Goal: Task Accomplishment & Management: Contribute content

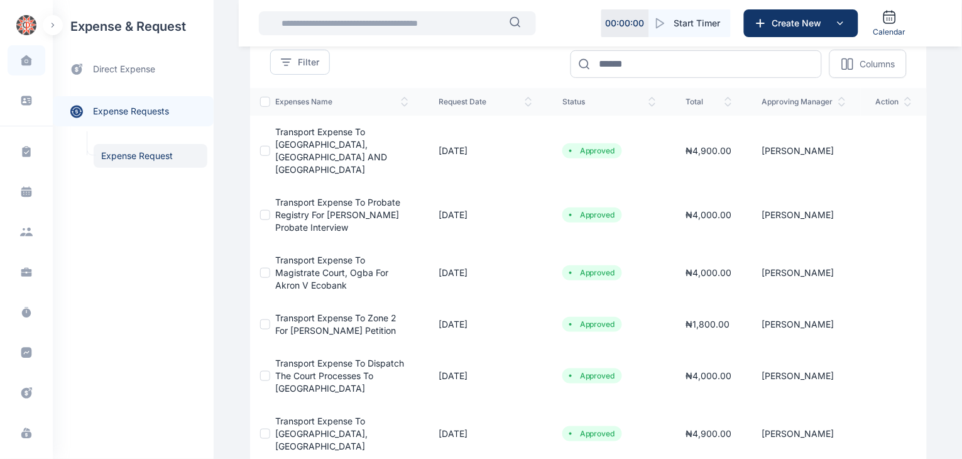
scroll to position [116, 0]
click at [22, 55] on icon at bounding box center [26, 60] width 11 height 11
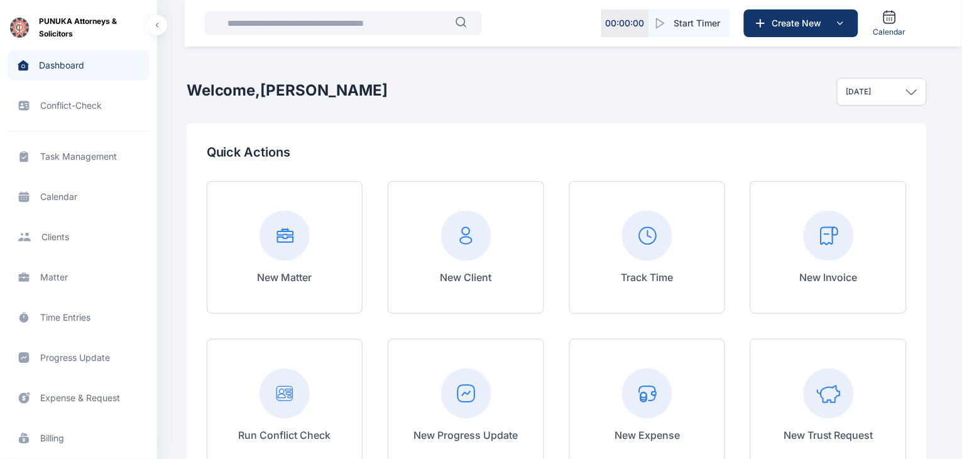
click at [57, 276] on span "Matter matter matter" at bounding box center [79, 277] width 142 height 30
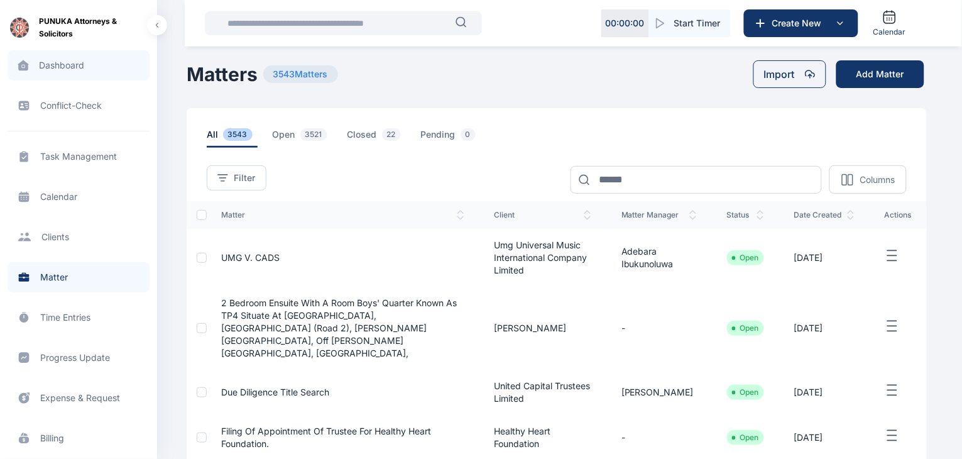
click at [57, 58] on span "Dashboard dashboard dashboard" at bounding box center [79, 65] width 142 height 30
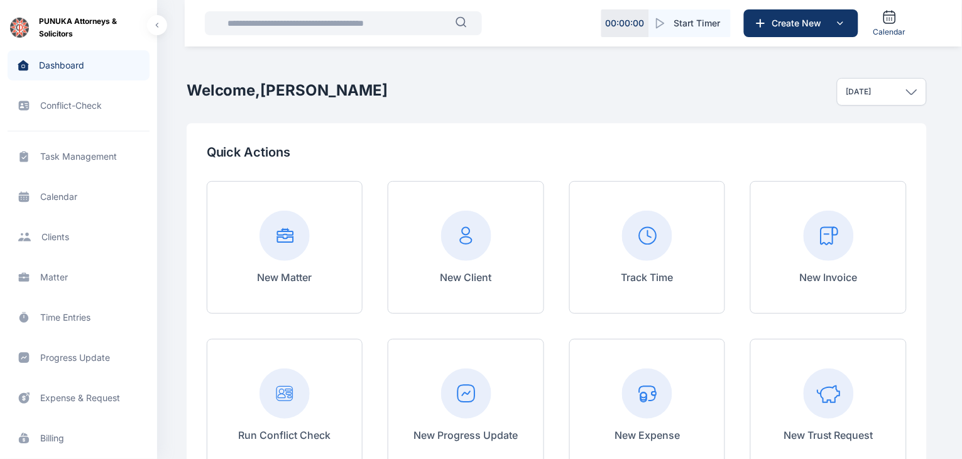
click at [317, 27] on input "text" at bounding box center [338, 23] width 236 height 25
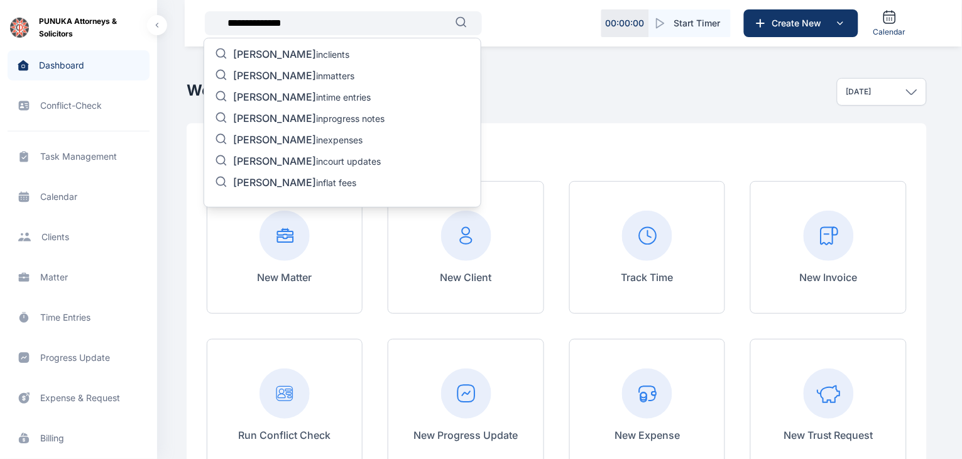
type input "**********"
click at [324, 77] on p "[PERSON_NAME] in matters" at bounding box center [293, 76] width 121 height 15
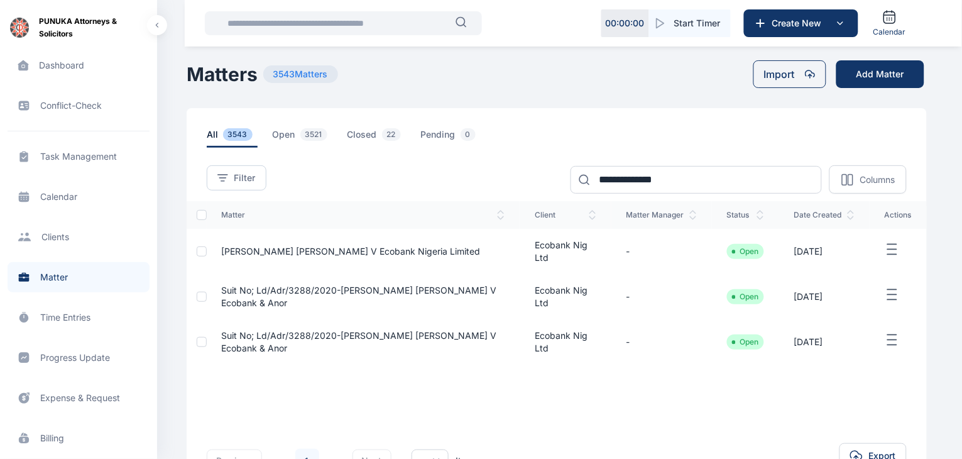
click at [328, 249] on span "[PERSON_NAME] [PERSON_NAME] V Ecobank Nigeria Limited" at bounding box center [351, 251] width 259 height 11
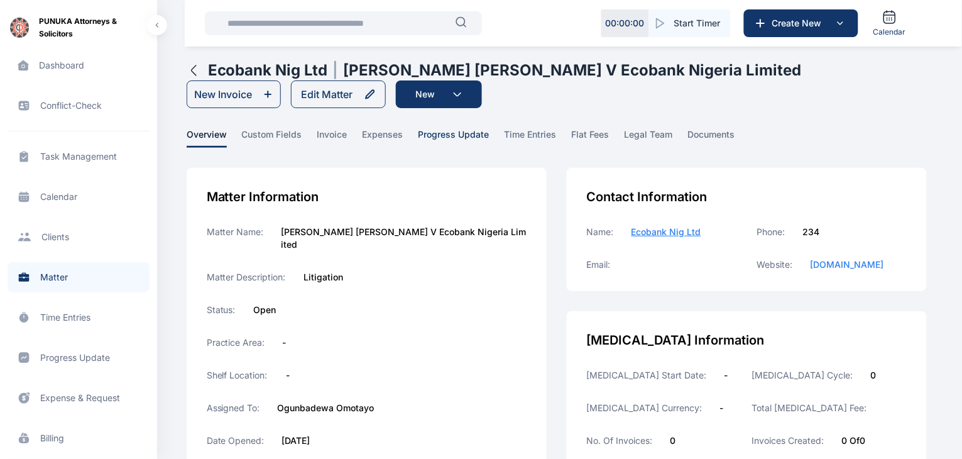
click at [454, 136] on span "progress update" at bounding box center [453, 137] width 71 height 19
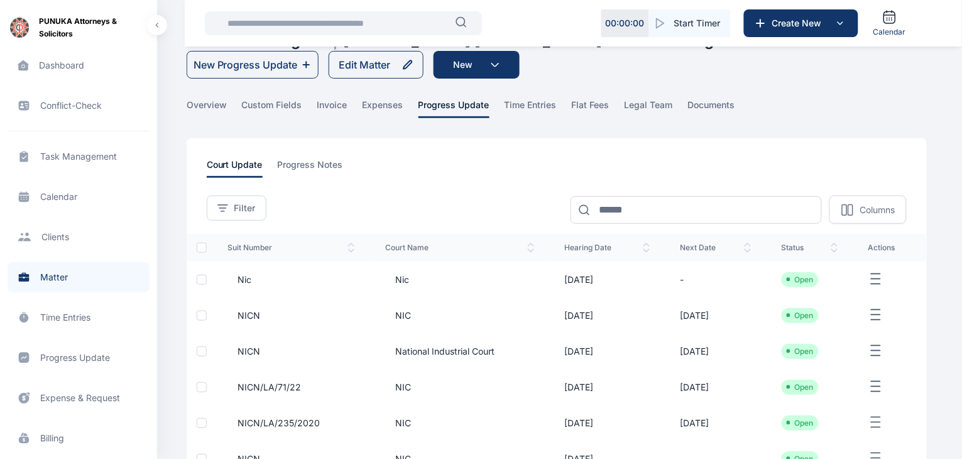
scroll to position [2, 0]
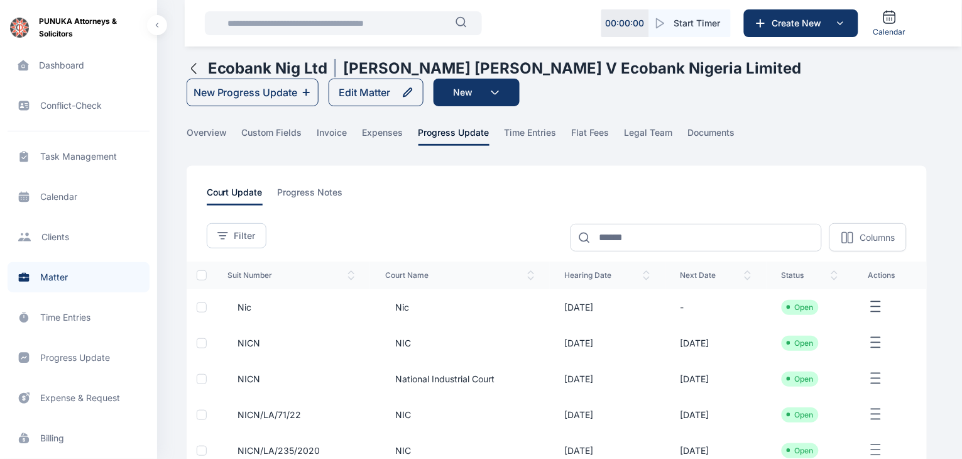
click at [381, 22] on input "text" at bounding box center [338, 23] width 236 height 25
click at [76, 61] on span "Dashboard dashboard dashboard" at bounding box center [79, 65] width 142 height 30
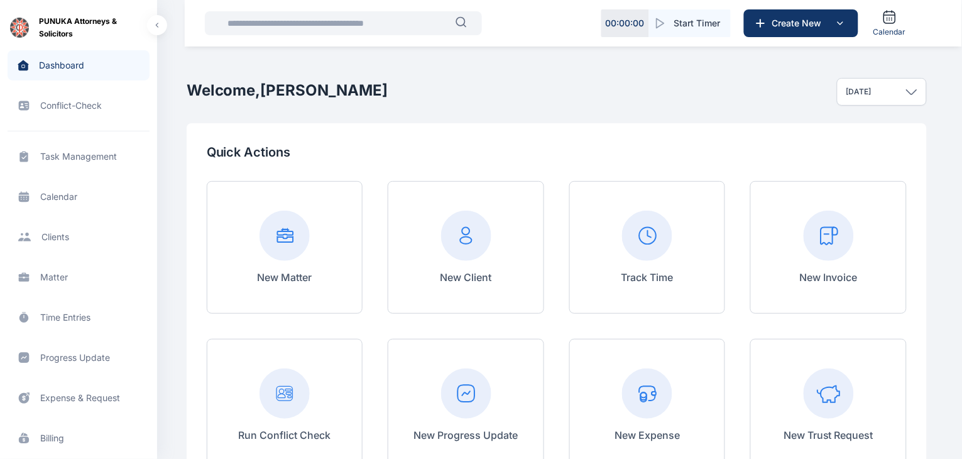
click at [360, 18] on input "text" at bounding box center [338, 23] width 236 height 25
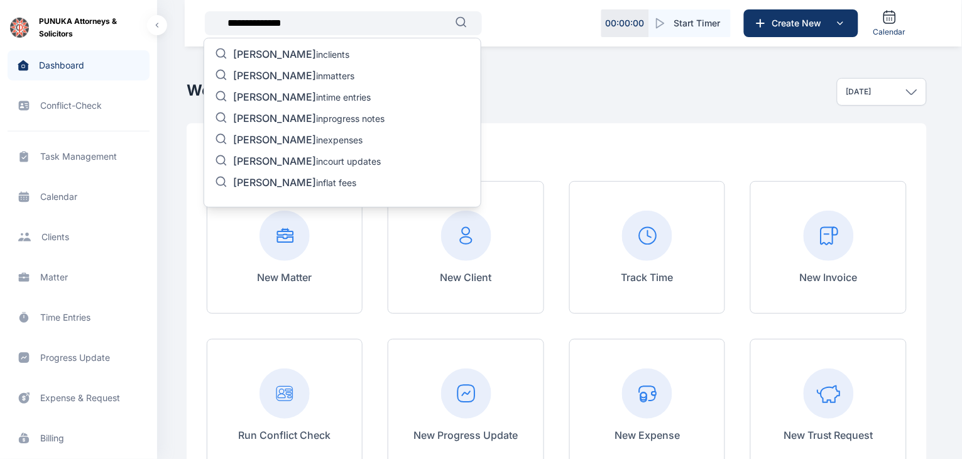
type input "**********"
click at [330, 119] on p "[PERSON_NAME] in progress notes" at bounding box center [308, 119] width 151 height 15
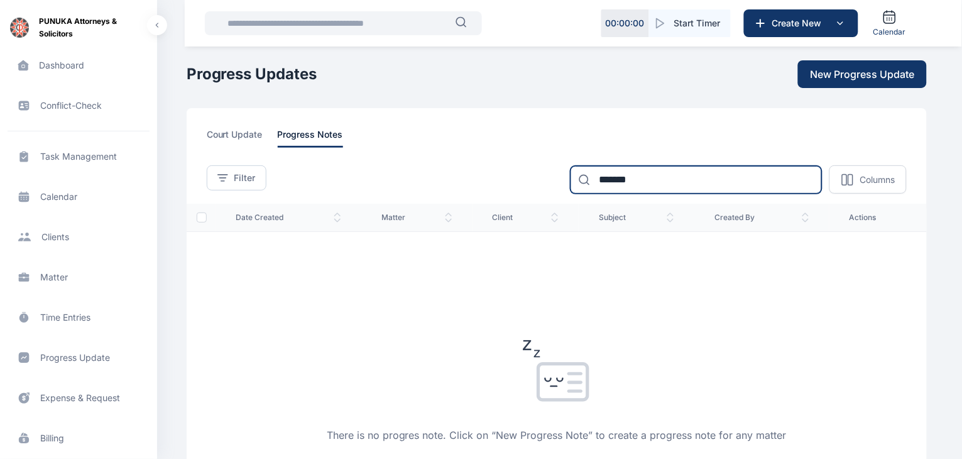
type input "******"
click at [636, 181] on input "******" at bounding box center [695, 180] width 251 height 28
click at [63, 276] on span "Matter matter matter" at bounding box center [79, 277] width 142 height 30
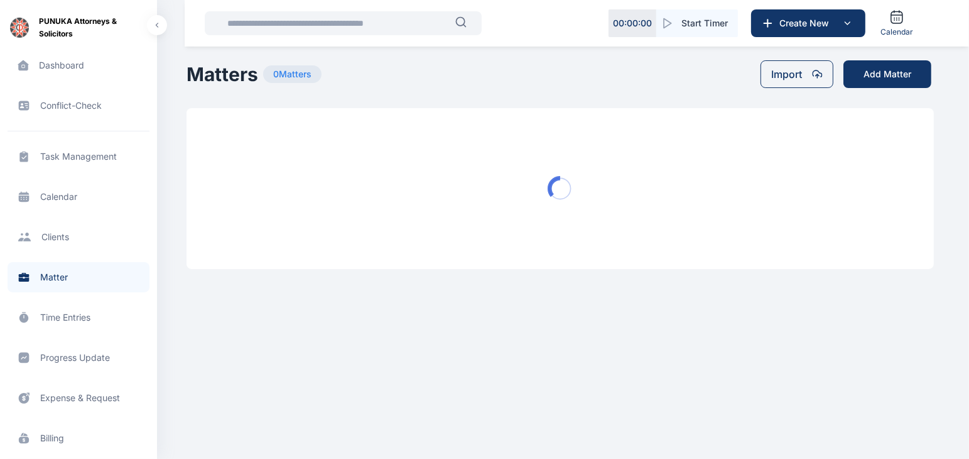
click at [53, 236] on span "Client clients clients" at bounding box center [79, 237] width 142 height 30
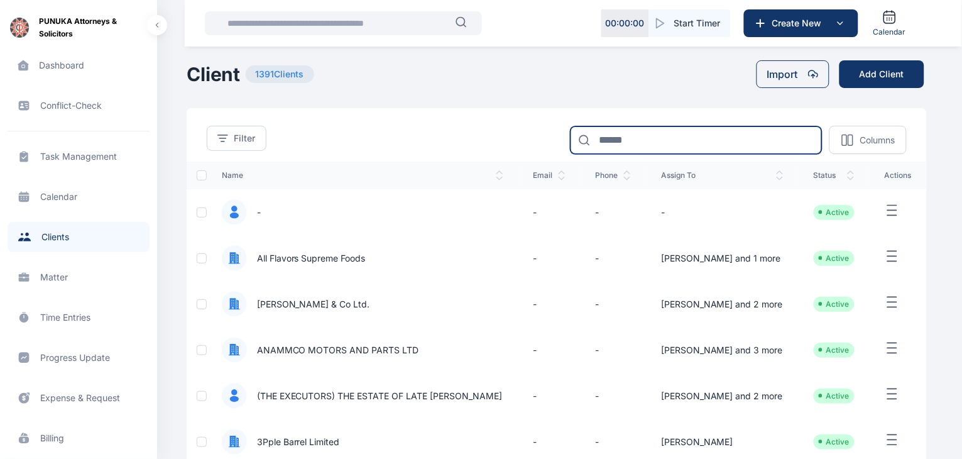
click at [701, 141] on input at bounding box center [695, 140] width 251 height 28
type input "*"
type input "*******"
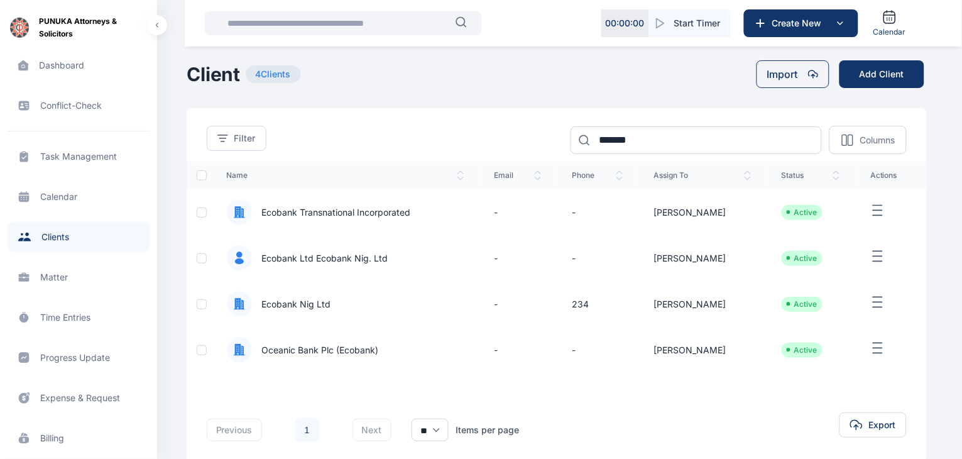
click at [294, 306] on span "Ecobank Nig Ltd" at bounding box center [291, 304] width 79 height 13
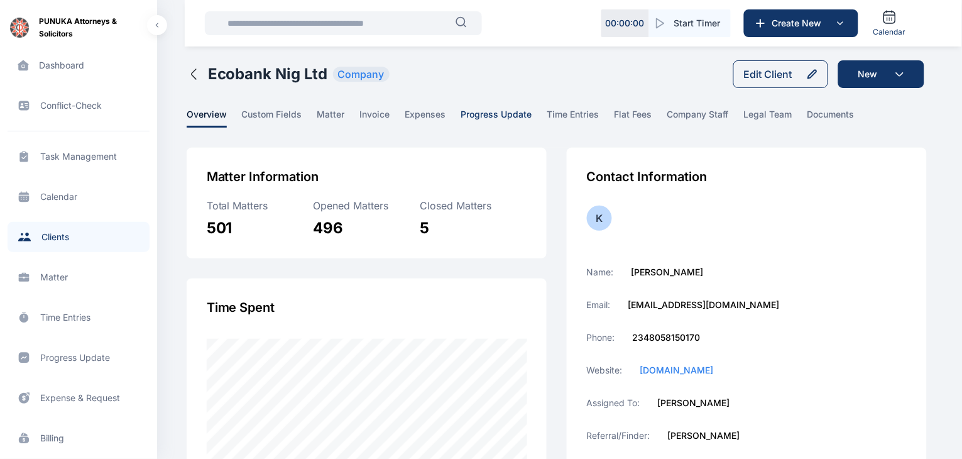
click at [506, 114] on span "progress update" at bounding box center [496, 117] width 71 height 19
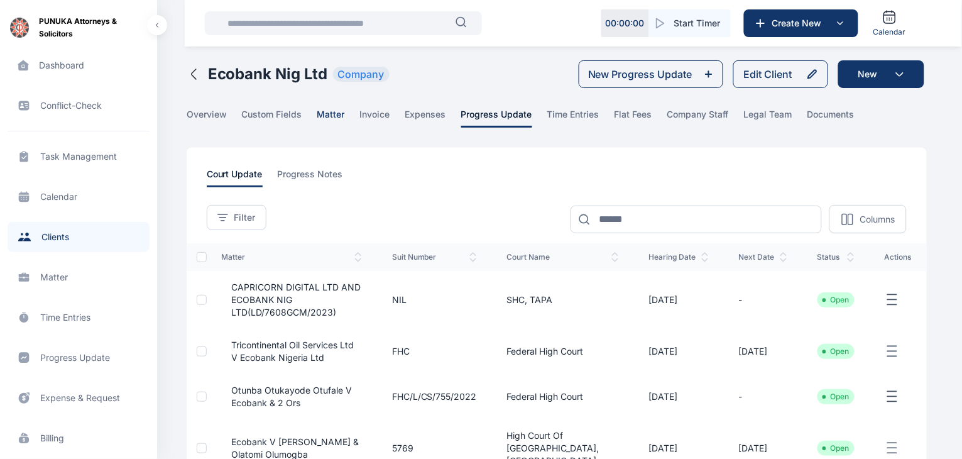
click at [329, 111] on span "matter" at bounding box center [331, 117] width 28 height 19
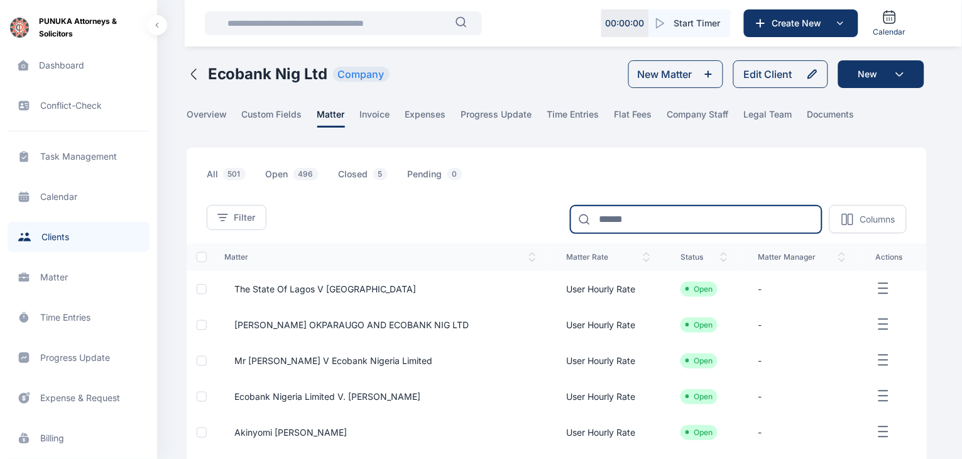
click at [721, 214] on input at bounding box center [695, 219] width 251 height 28
type input "*******"
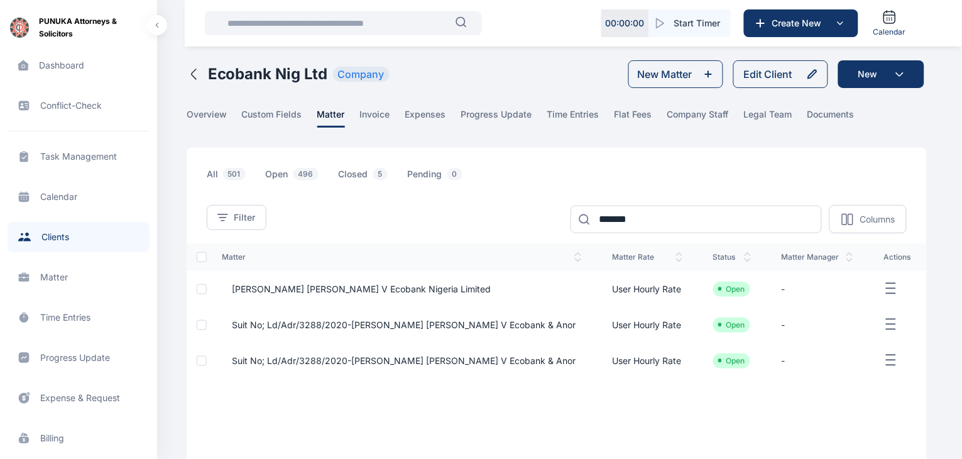
click at [361, 286] on span "[PERSON_NAME] [PERSON_NAME] V Ecobank Nigeria Limited" at bounding box center [356, 289] width 269 height 13
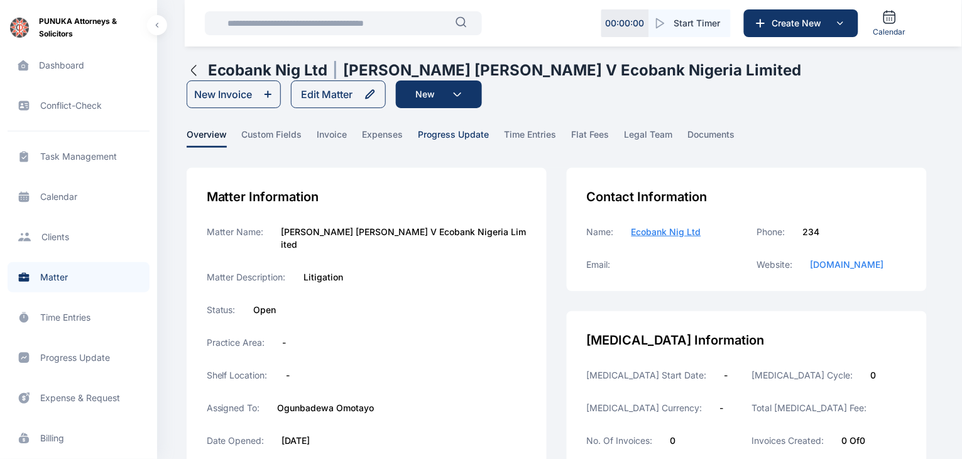
click at [453, 135] on span "progress update" at bounding box center [453, 137] width 71 height 19
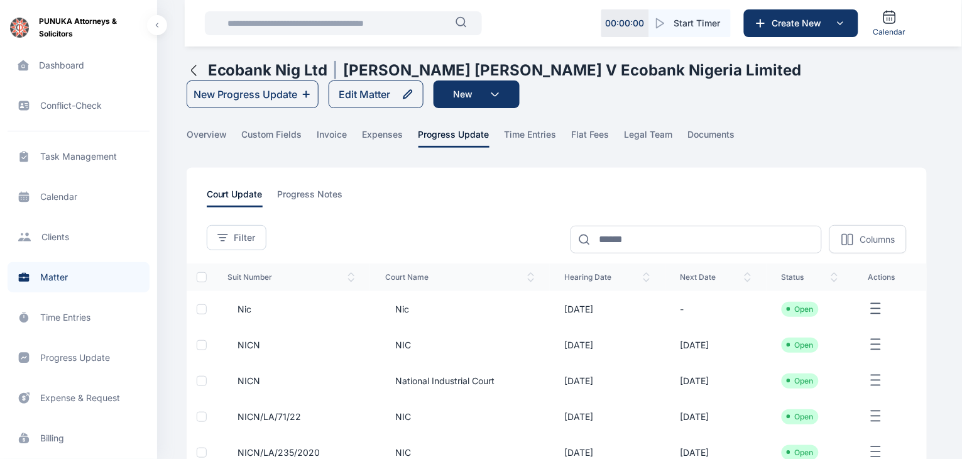
click at [398, 308] on span "nic" at bounding box center [397, 309] width 24 height 13
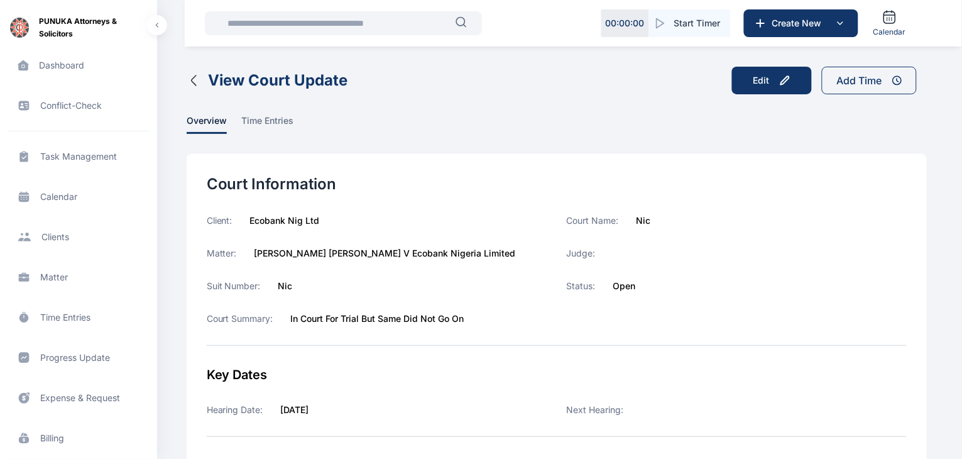
click at [193, 81] on icon "button" at bounding box center [194, 80] width 15 height 15
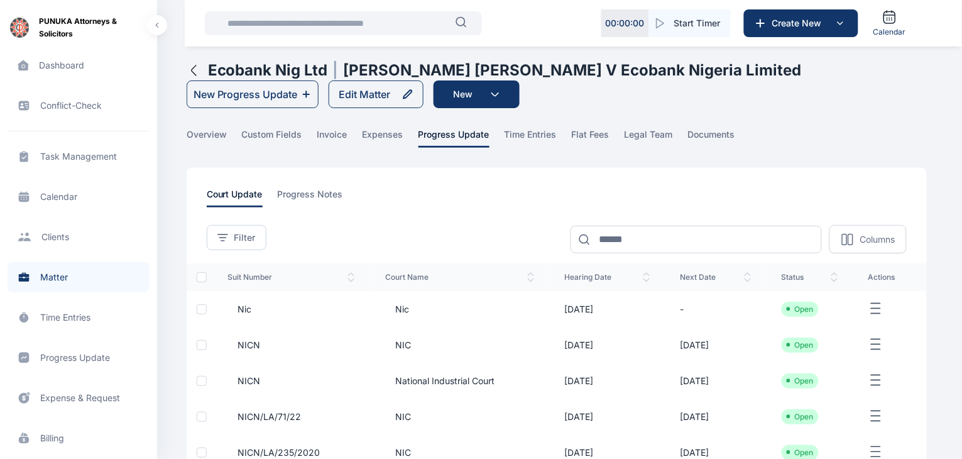
click at [192, 67] on icon "button" at bounding box center [194, 70] width 15 height 15
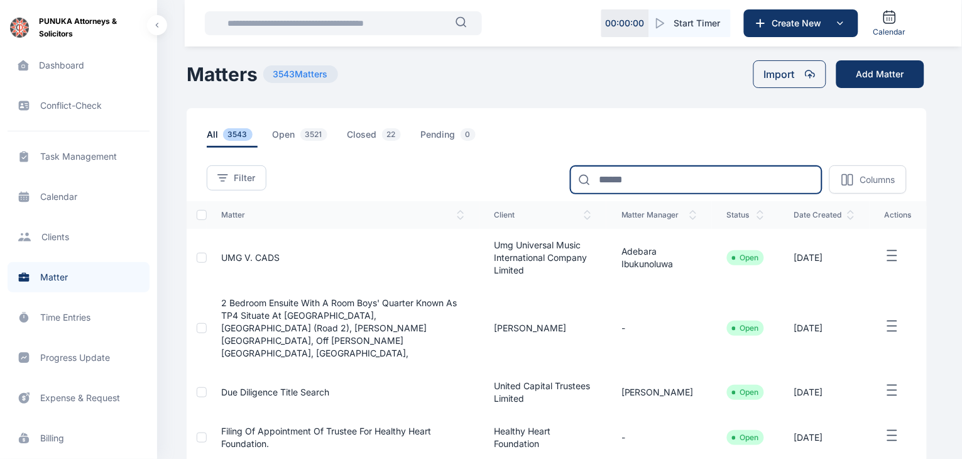
click at [663, 178] on input at bounding box center [695, 180] width 251 height 28
type input "*******"
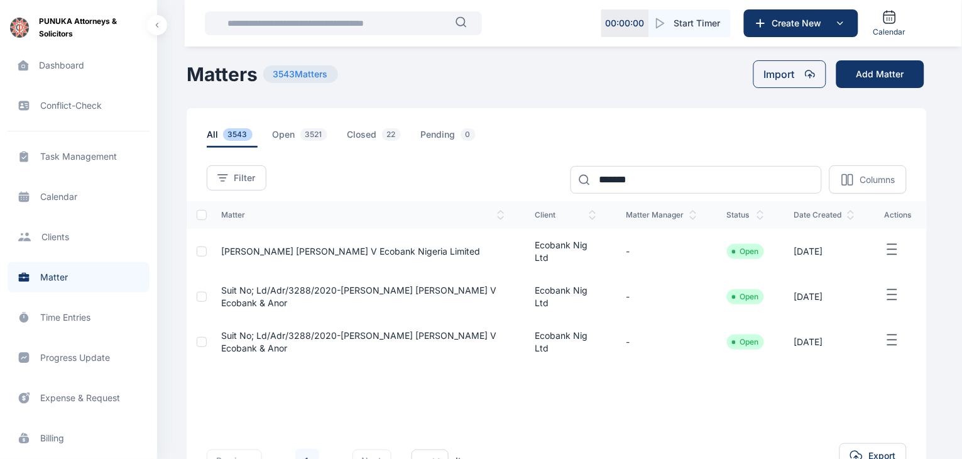
click at [259, 291] on span "Suit No; Ld/Adr/3288/2020-[PERSON_NAME] [PERSON_NAME] V Ecobank & Anor" at bounding box center [359, 296] width 275 height 23
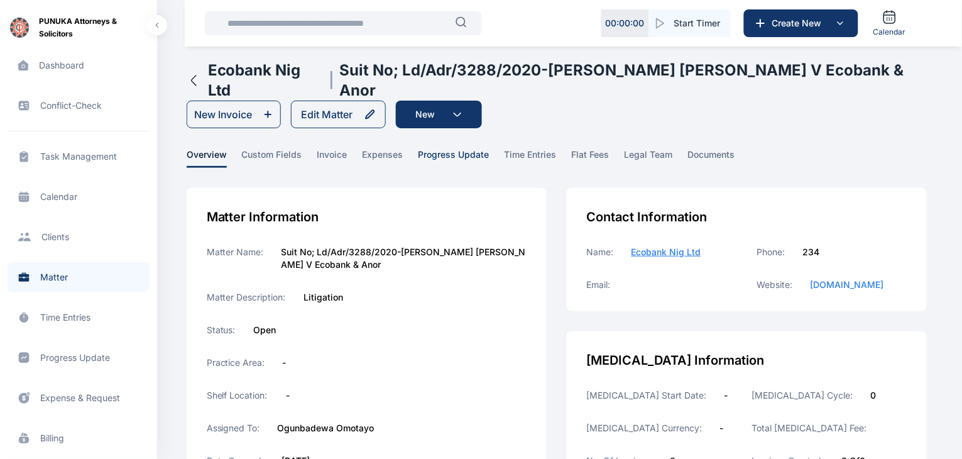
click at [452, 148] on span "progress update" at bounding box center [453, 157] width 71 height 19
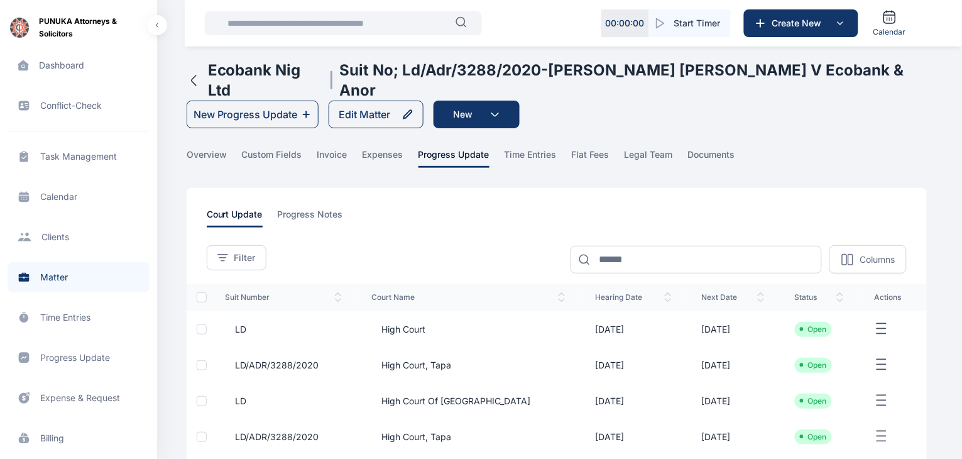
click at [406, 323] on span "High Court" at bounding box center [399, 329] width 54 height 13
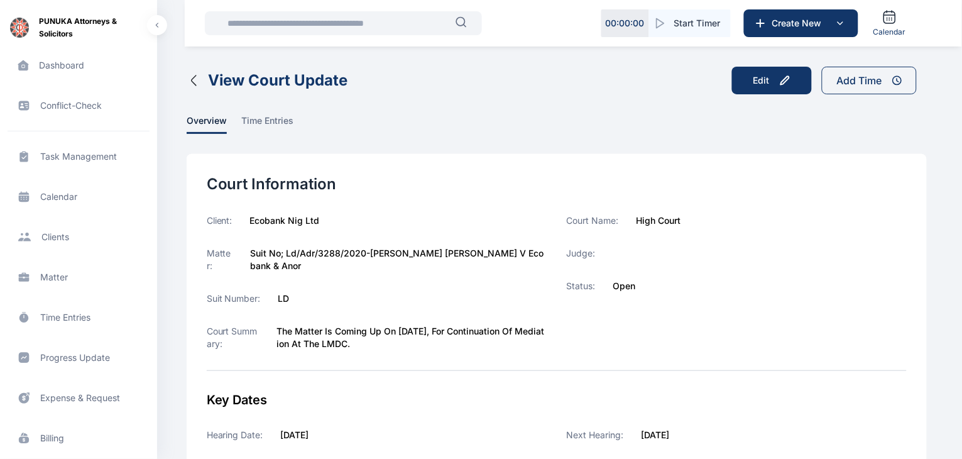
click at [192, 83] on icon "button" at bounding box center [194, 80] width 15 height 15
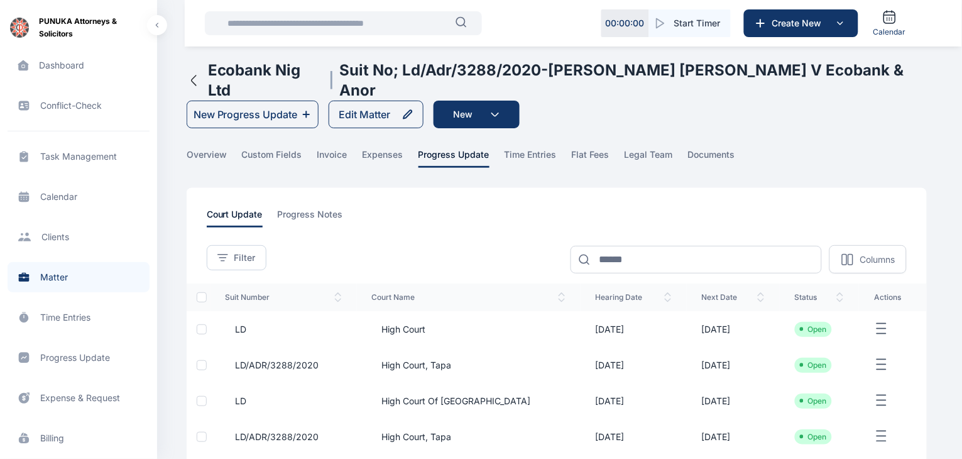
click at [192, 73] on icon "button" at bounding box center [194, 80] width 15 height 15
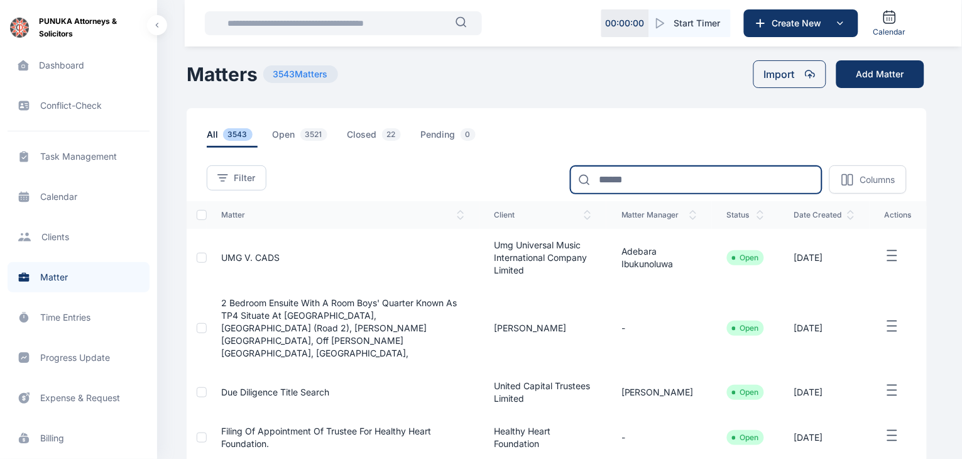
click at [663, 175] on input at bounding box center [695, 180] width 251 height 28
type input "**********"
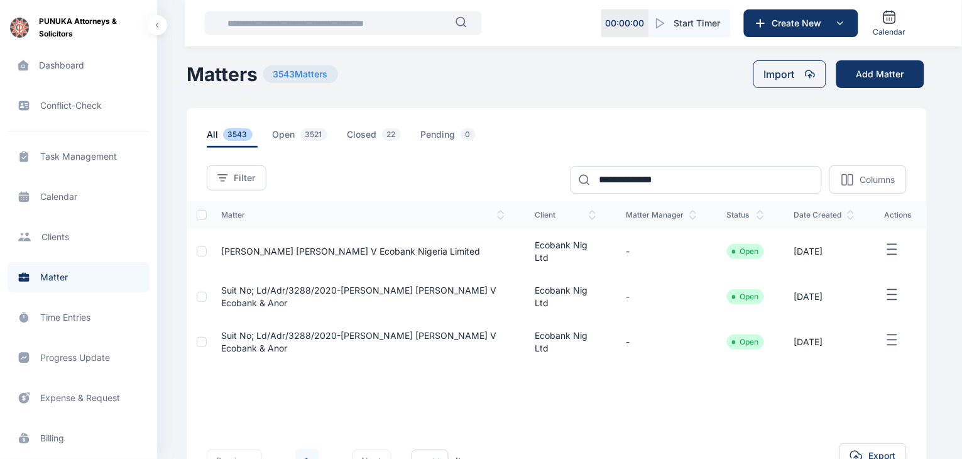
click at [259, 347] on span "Suit No; Ld/Adr/3288/2020-[PERSON_NAME] [PERSON_NAME] V Ecobank & Anor" at bounding box center [359, 341] width 275 height 23
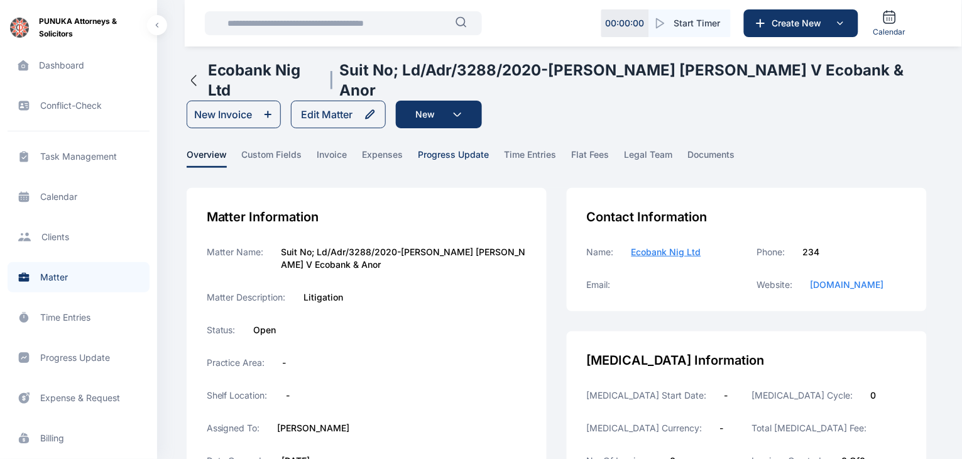
click at [453, 148] on span "progress update" at bounding box center [453, 157] width 71 height 19
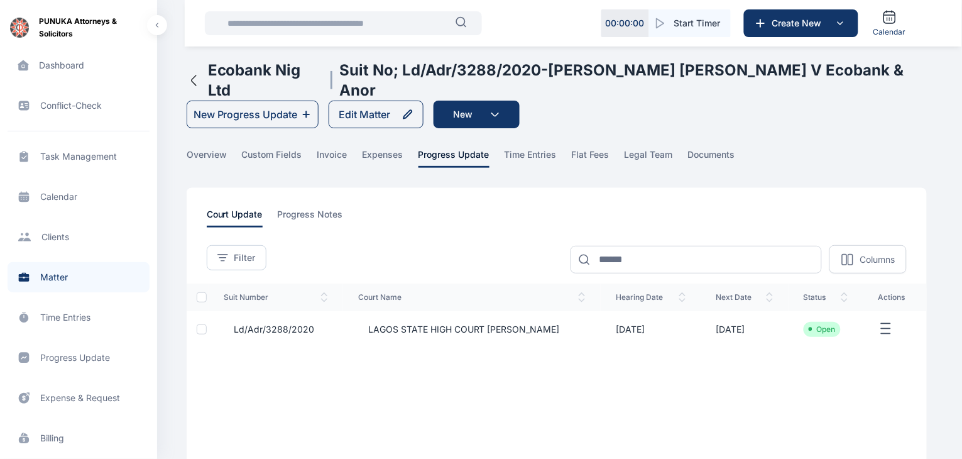
click at [193, 75] on icon "button" at bounding box center [194, 80] width 4 height 10
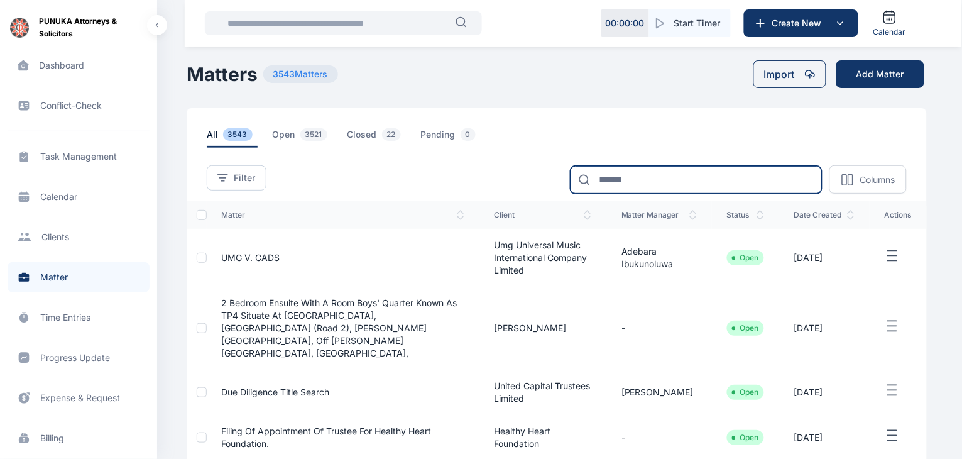
click at [637, 187] on input at bounding box center [695, 180] width 251 height 28
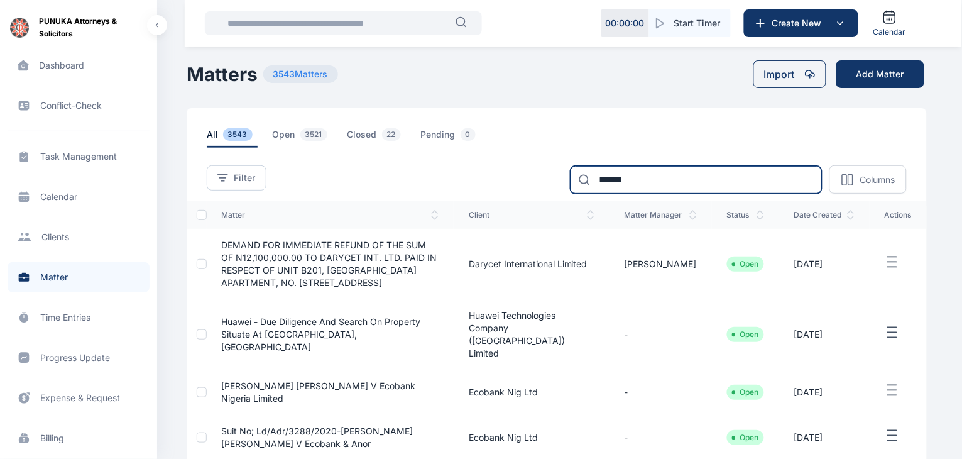
click at [658, 175] on input "******" at bounding box center [695, 180] width 251 height 28
type input "*"
type input "*******"
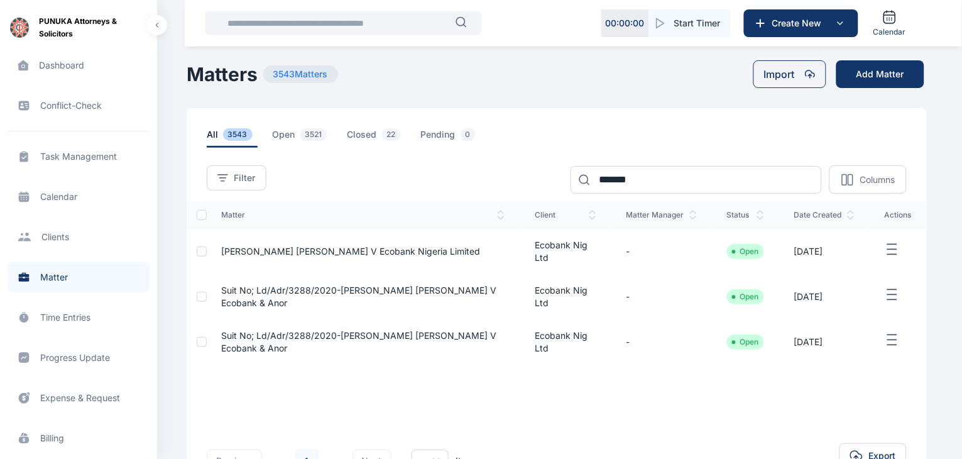
click at [376, 290] on span "Suit No; Ld/Adr/3288/2020-[PERSON_NAME] [PERSON_NAME] V Ecobank & Anor" at bounding box center [359, 296] width 275 height 23
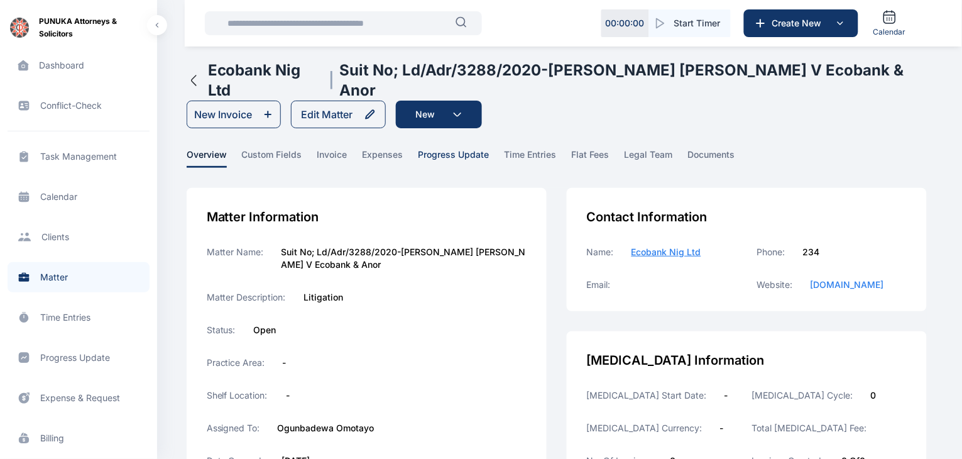
click at [448, 148] on span "progress update" at bounding box center [453, 157] width 71 height 19
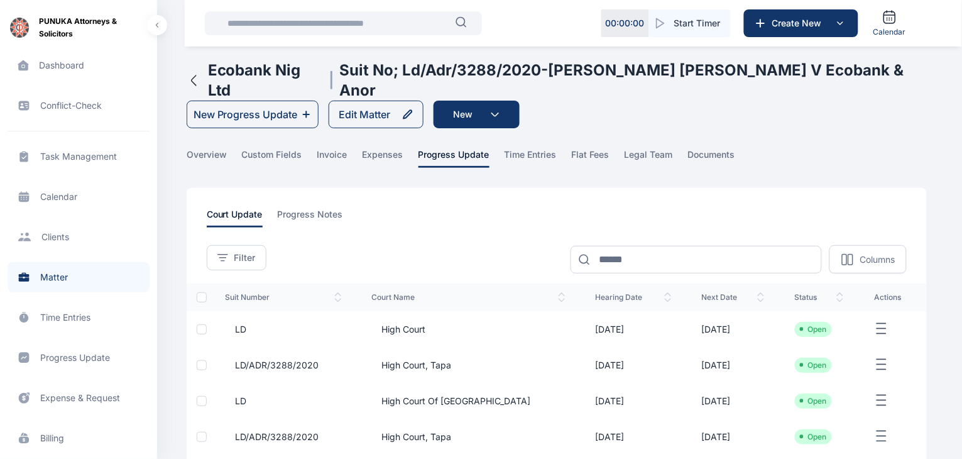
click at [413, 323] on span "High Court" at bounding box center [399, 329] width 54 height 13
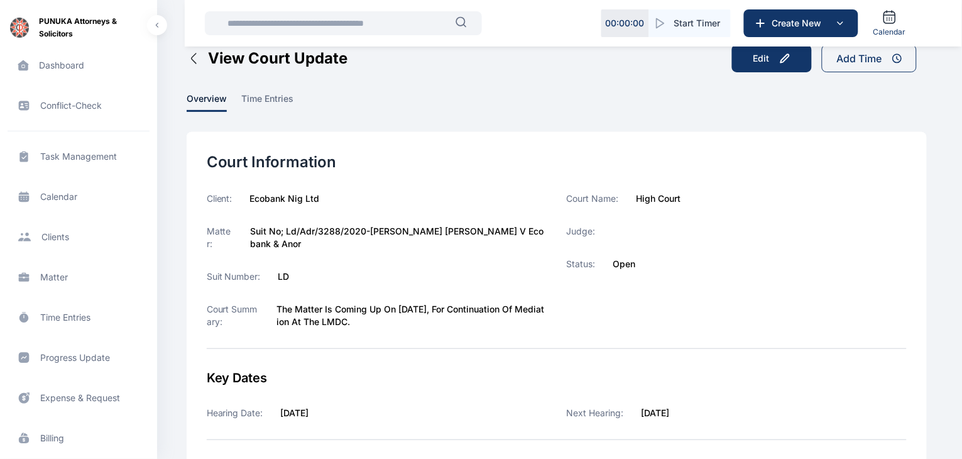
scroll to position [26, 0]
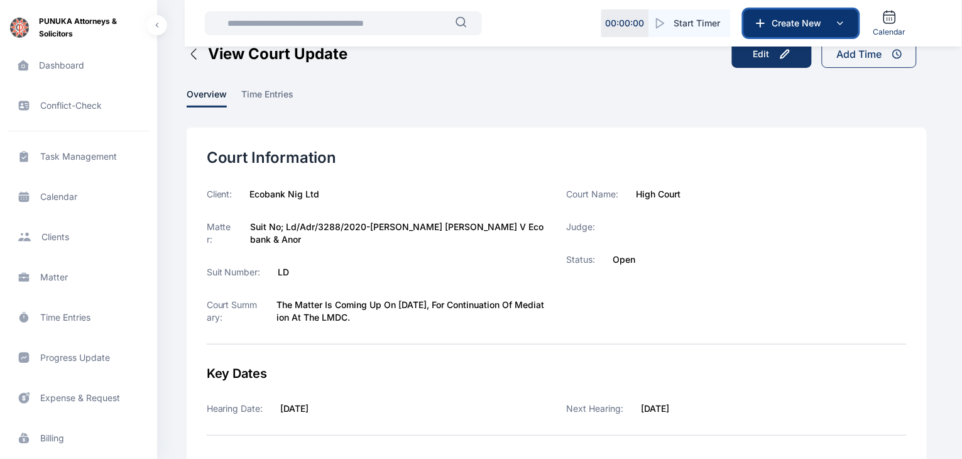
click at [820, 27] on span "Create New" at bounding box center [799, 23] width 65 height 13
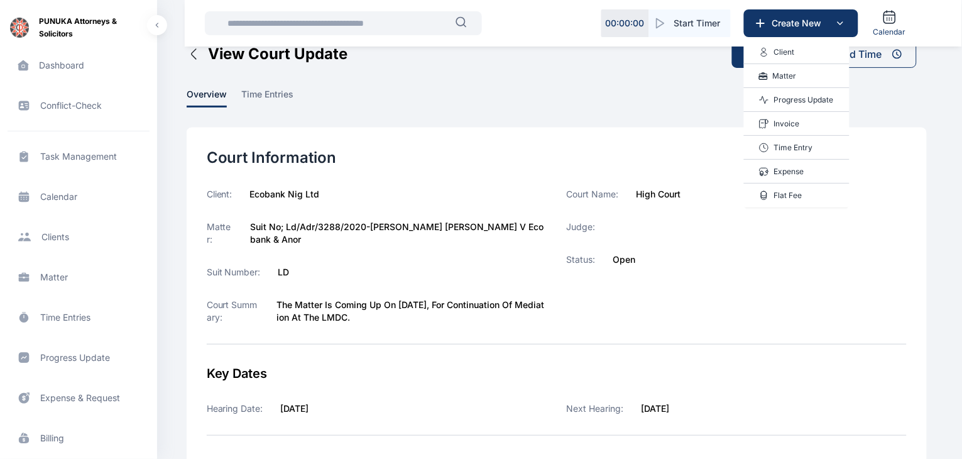
click at [792, 97] on p "Progress Update" at bounding box center [804, 100] width 60 height 13
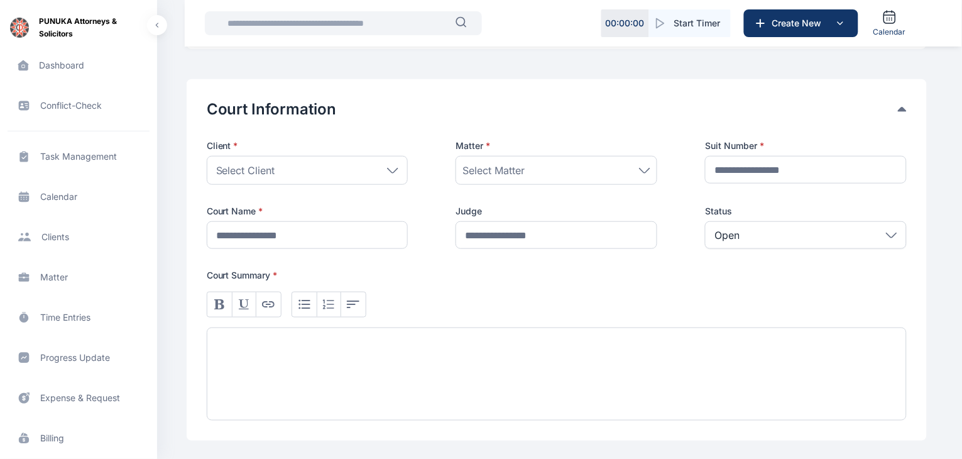
scroll to position [172, 0]
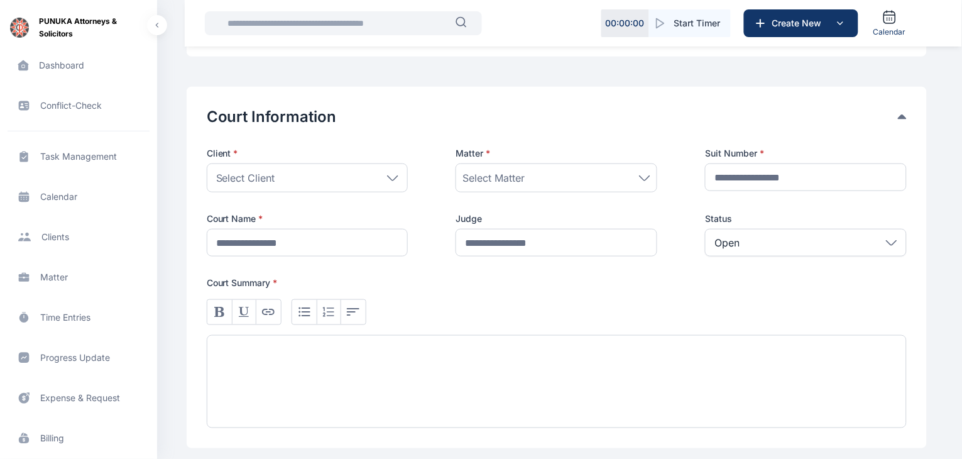
click at [394, 173] on div "Select Client" at bounding box center [308, 177] width 202 height 29
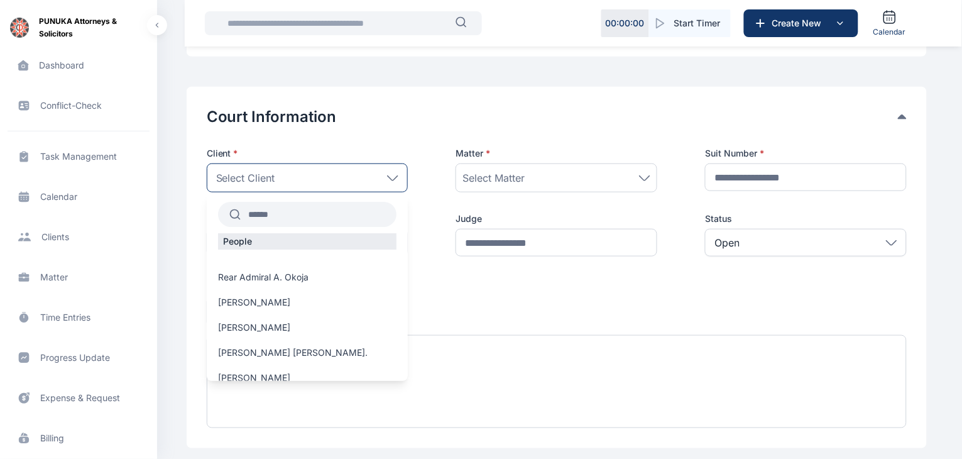
click at [324, 213] on input "text" at bounding box center [319, 214] width 156 height 23
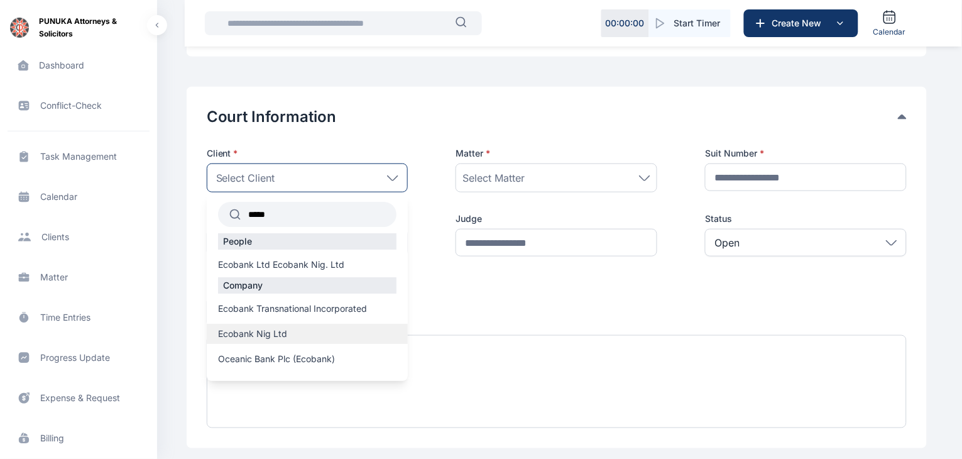
type input "*****"
click at [293, 330] on label "Ecobank Nig Ltd" at bounding box center [308, 333] width 202 height 13
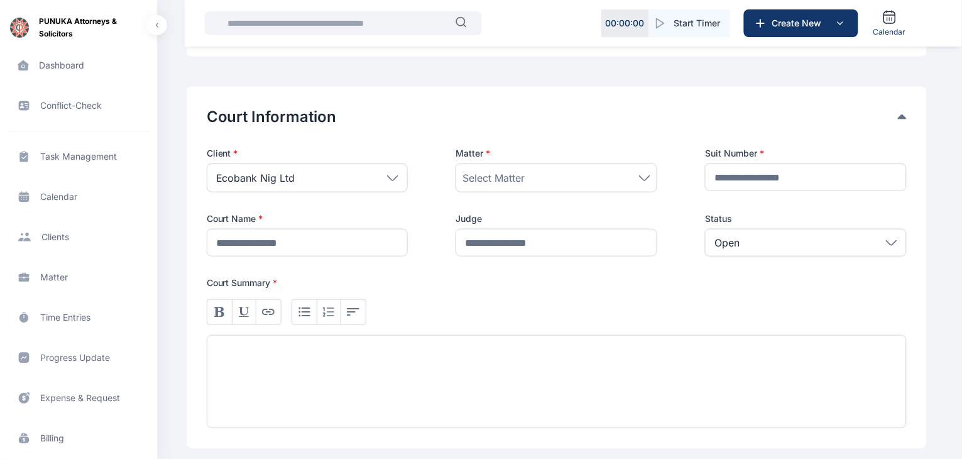
click at [560, 182] on div "Select Matter" at bounding box center [556, 177] width 188 height 15
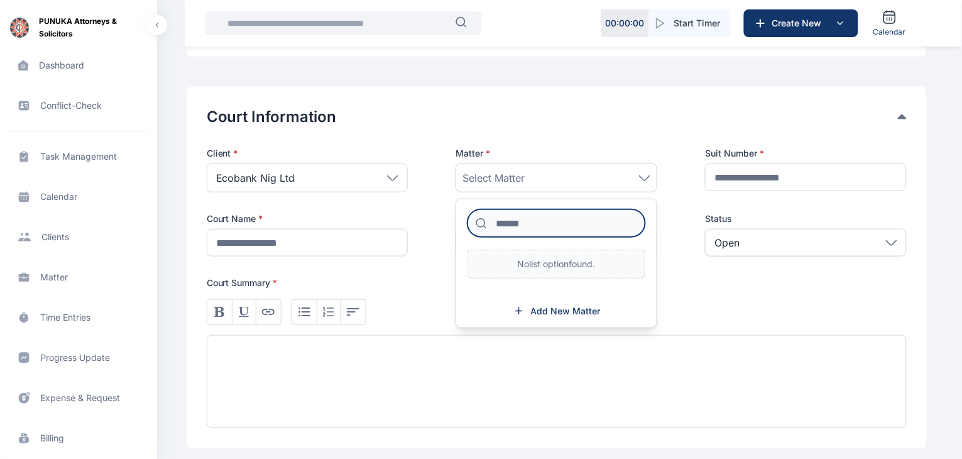
click at [572, 224] on input at bounding box center [556, 223] width 178 height 28
click at [638, 178] on div "Select Matter" at bounding box center [556, 177] width 188 height 15
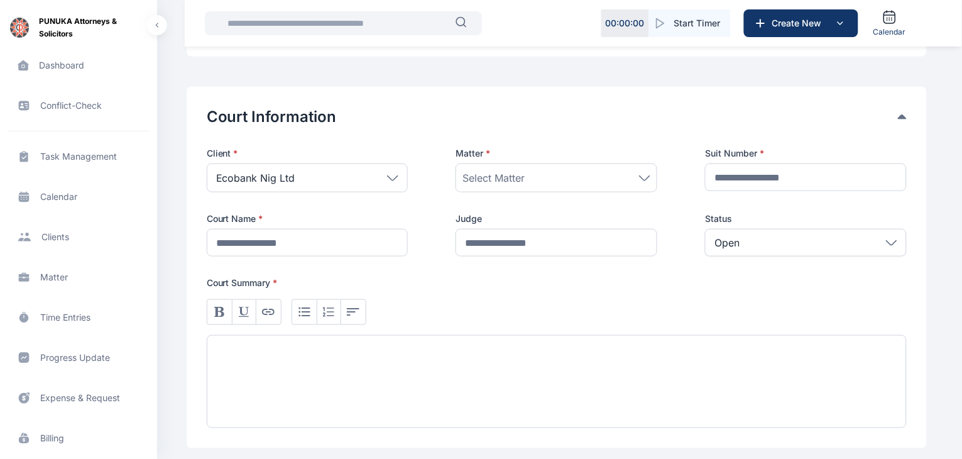
click at [594, 180] on div "Select Matter" at bounding box center [556, 177] width 188 height 15
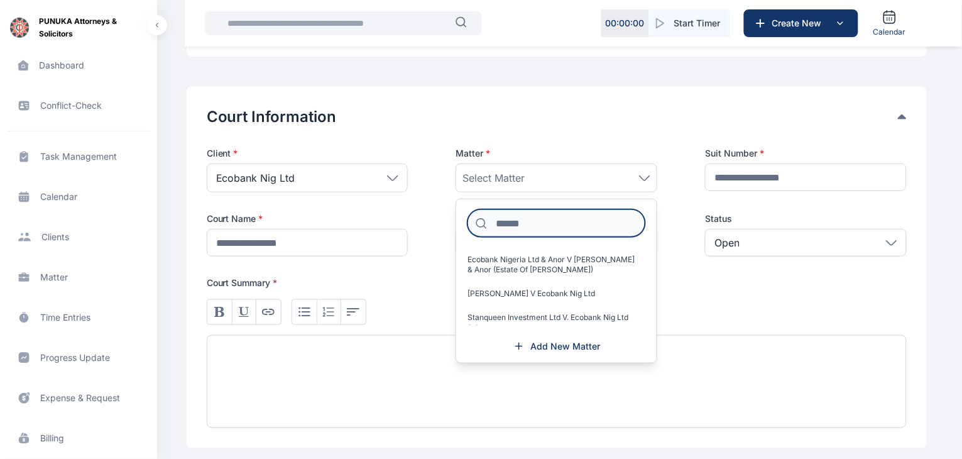
click at [548, 219] on input at bounding box center [556, 223] width 178 height 28
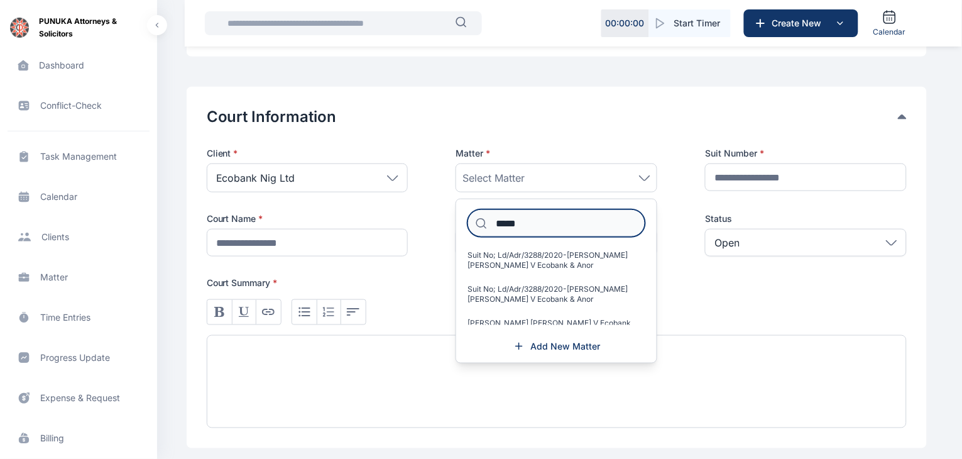
scroll to position [0, 0]
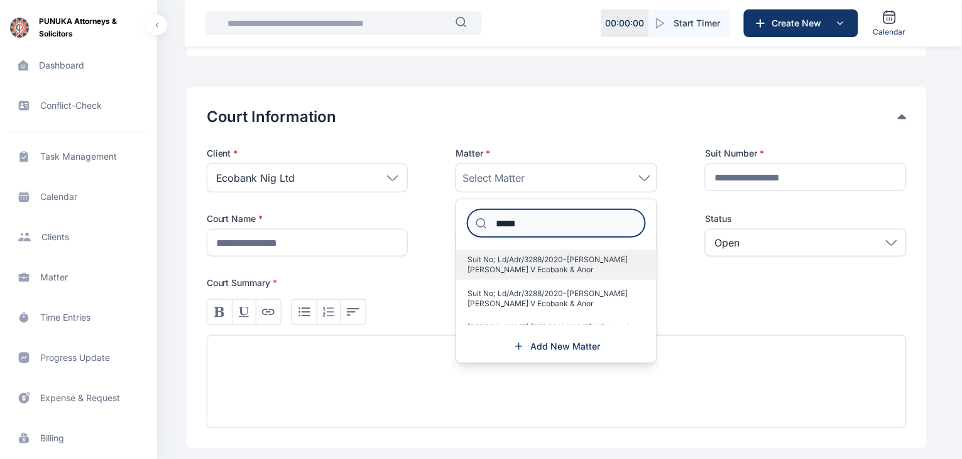
type input "*****"
click at [556, 270] on span "Suit No; Ld/Adr/3288/2020-[PERSON_NAME] [PERSON_NAME] V Ecobank & Anor" at bounding box center [551, 264] width 168 height 20
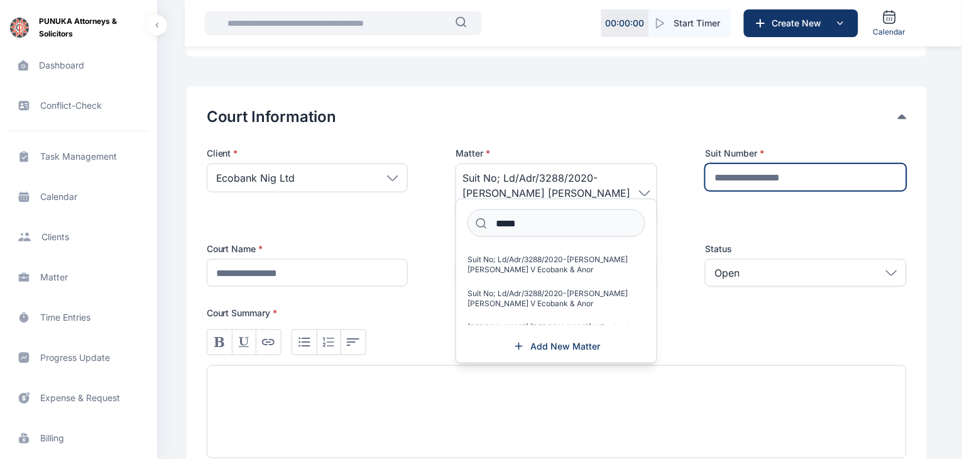
click at [809, 171] on input "text" at bounding box center [806, 177] width 202 height 28
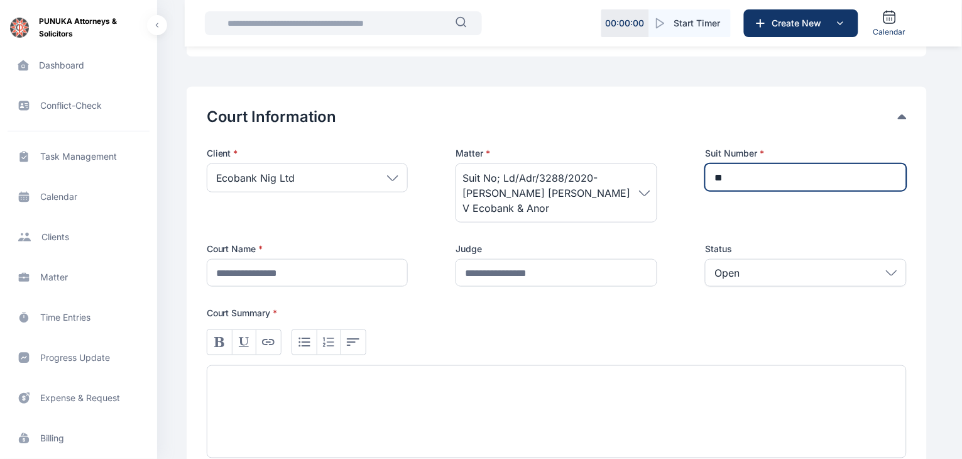
type input "**"
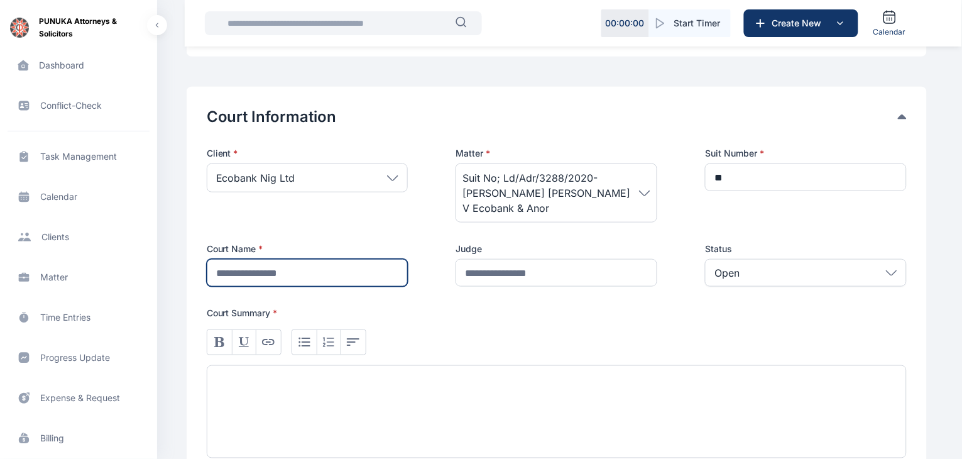
click at [335, 268] on input "text" at bounding box center [308, 273] width 202 height 28
type input "**********"
click at [469, 391] on div at bounding box center [557, 411] width 700 height 93
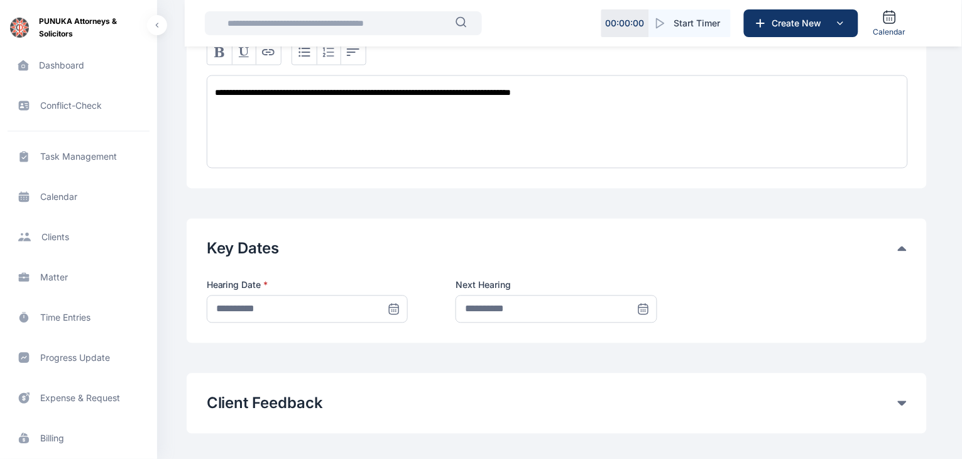
scroll to position [469, 0]
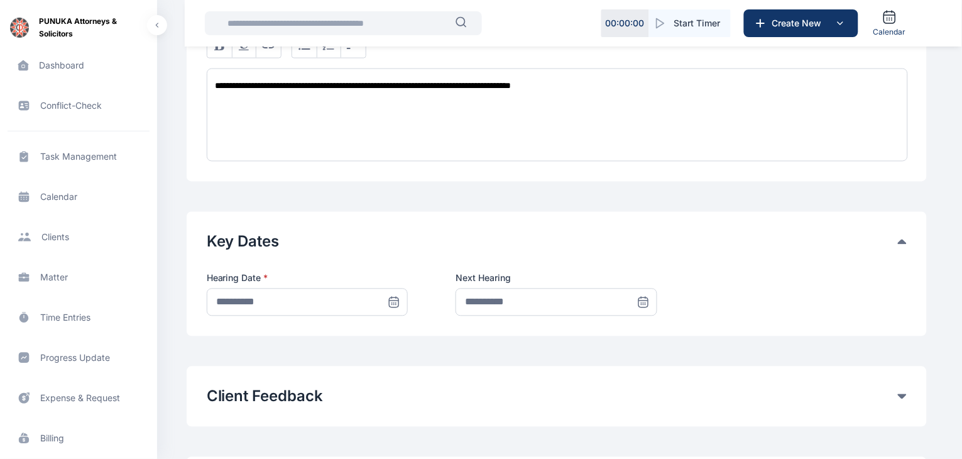
click at [395, 300] on icon at bounding box center [393, 300] width 9 height 0
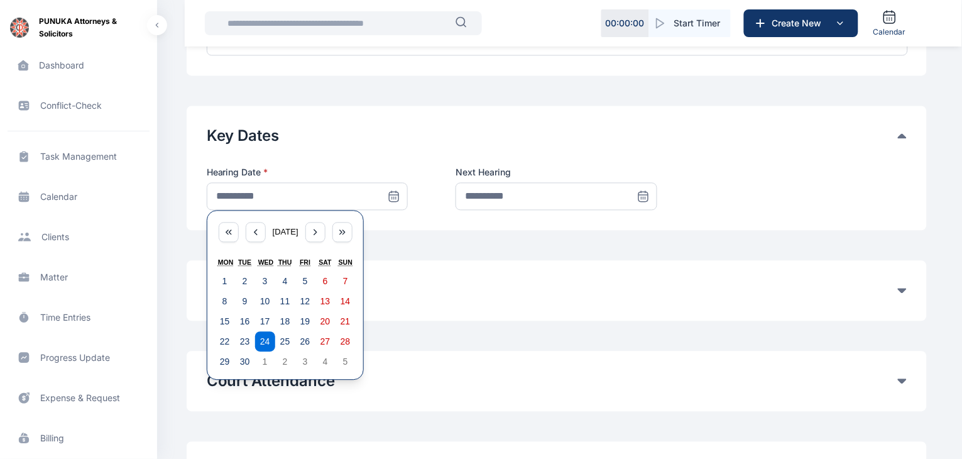
scroll to position [609, 0]
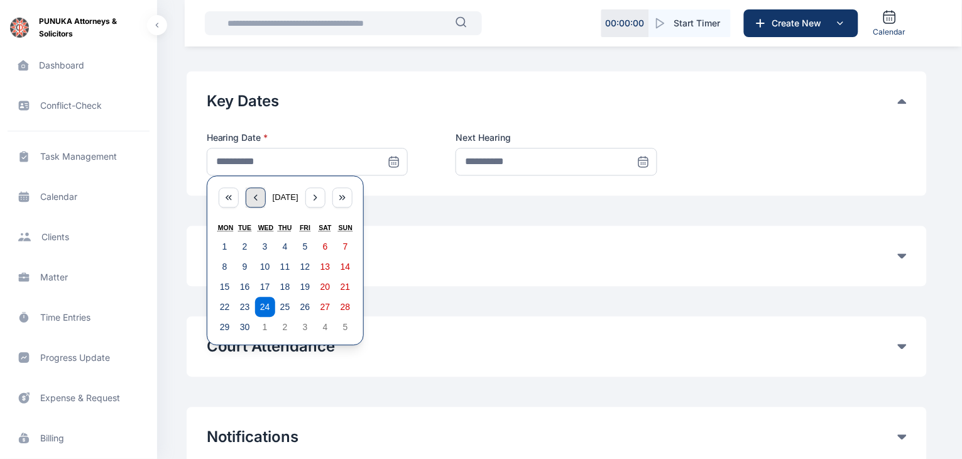
click at [251, 198] on icon "button" at bounding box center [256, 197] width 10 height 10
click at [224, 322] on abbr "25" at bounding box center [225, 327] width 10 height 10
type input "**********"
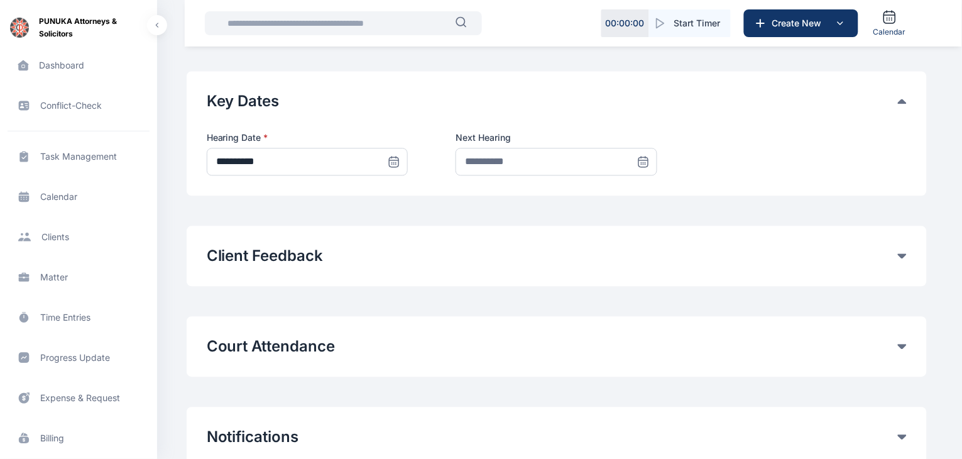
click at [645, 161] on icon at bounding box center [643, 161] width 13 height 13
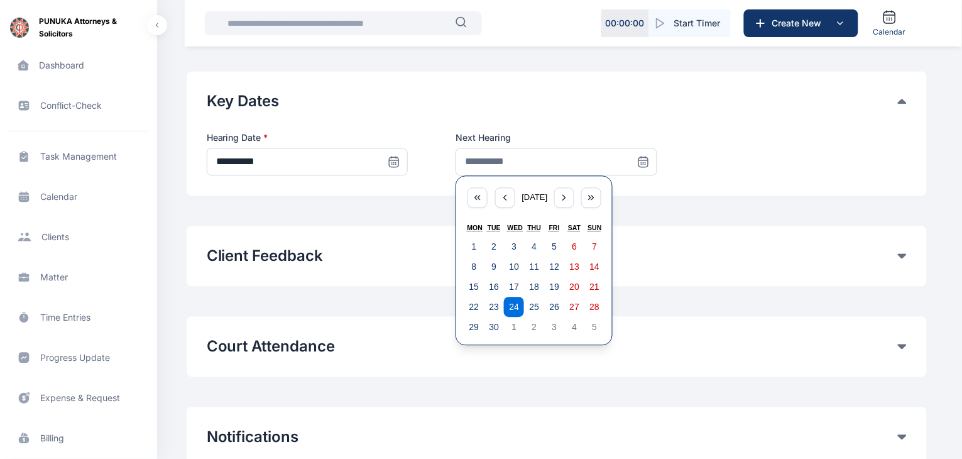
click at [712, 139] on div "**********" at bounding box center [557, 153] width 700 height 44
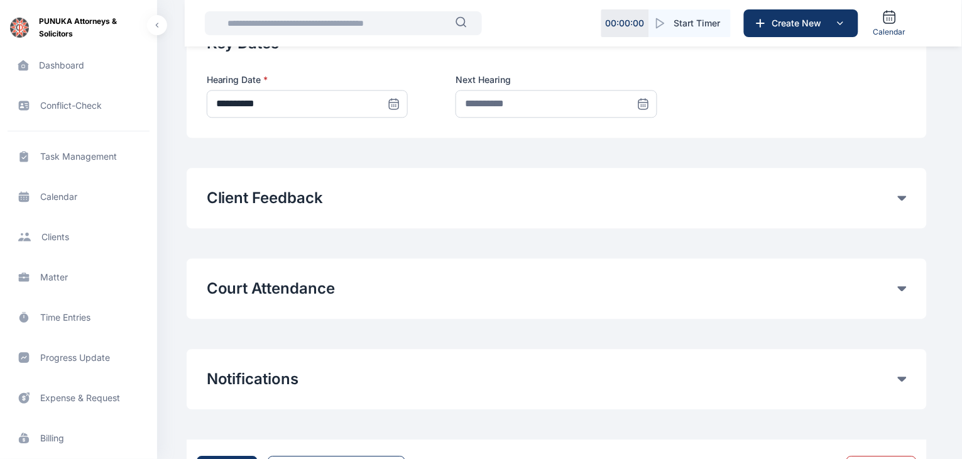
scroll to position [671, 0]
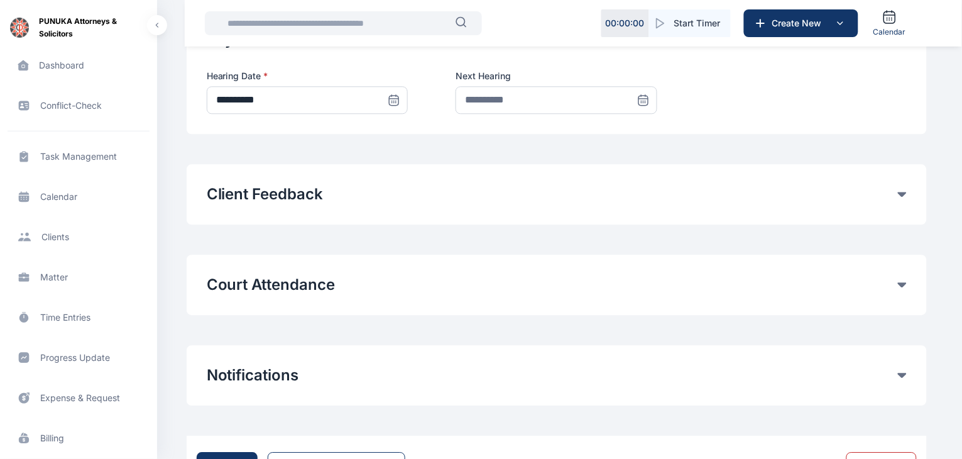
click at [903, 283] on icon at bounding box center [902, 284] width 9 height 5
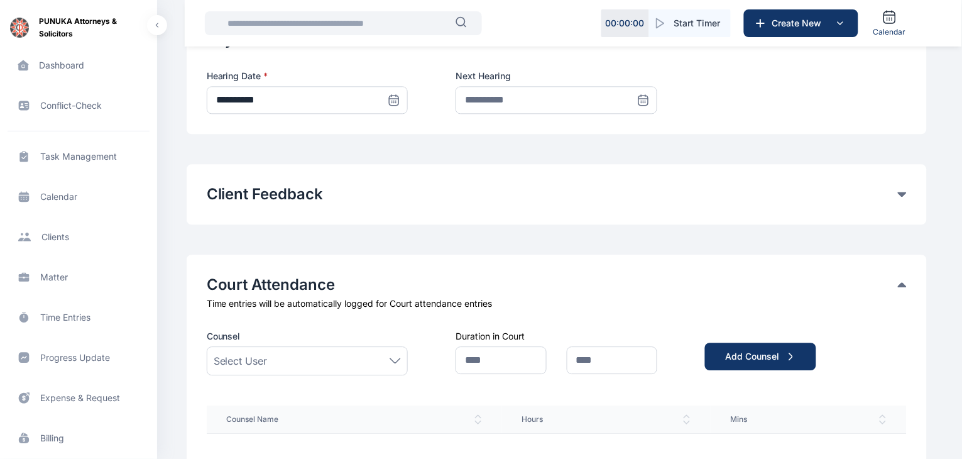
click at [396, 369] on div "Select User" at bounding box center [308, 360] width 202 height 29
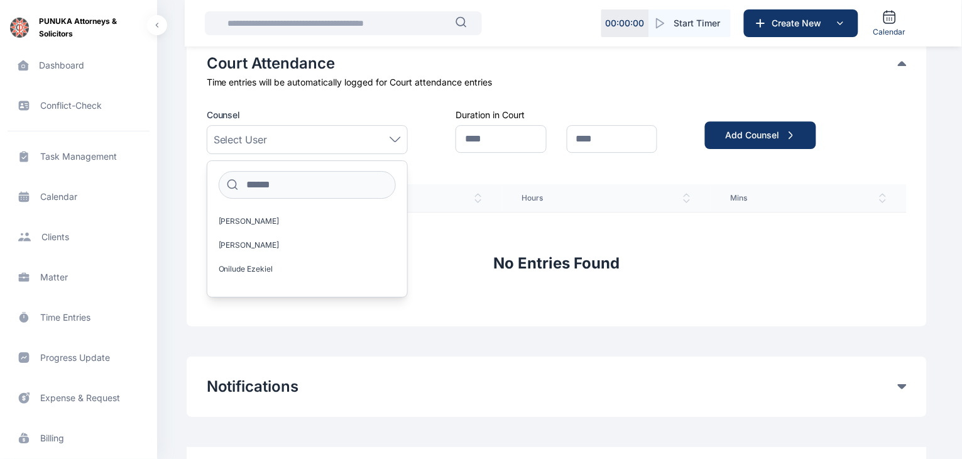
scroll to position [901, 0]
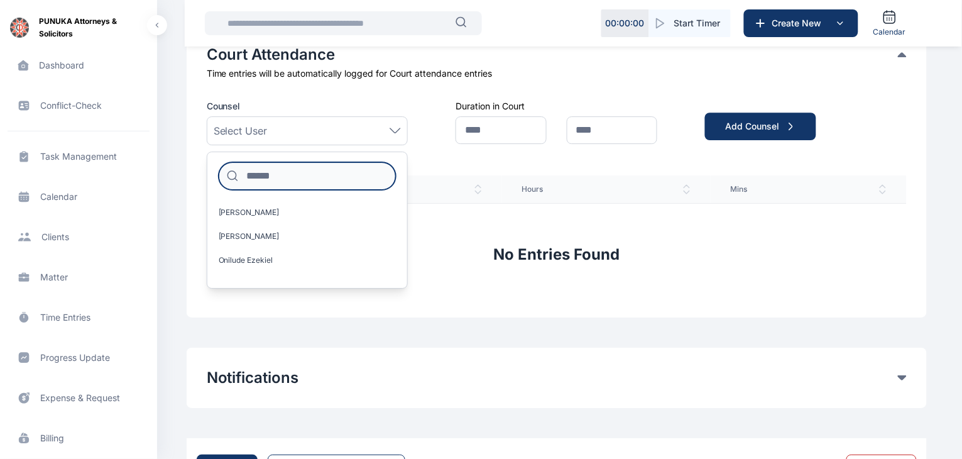
click at [290, 172] on input at bounding box center [308, 176] width 178 height 28
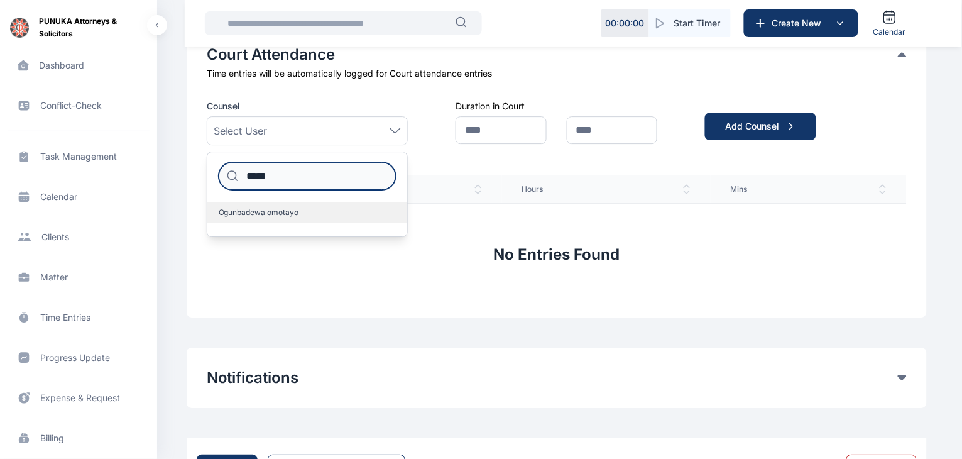
type input "*****"
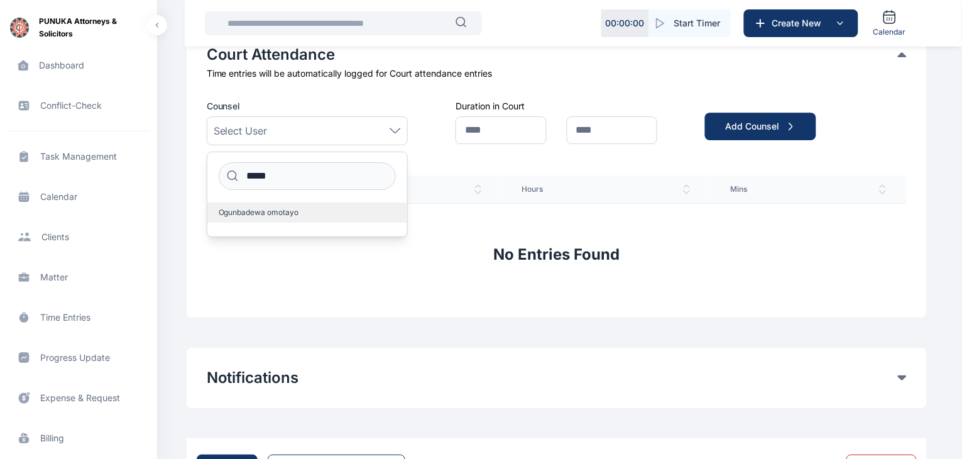
click at [267, 208] on span "Ogunbadewa omotayo" at bounding box center [259, 212] width 80 height 10
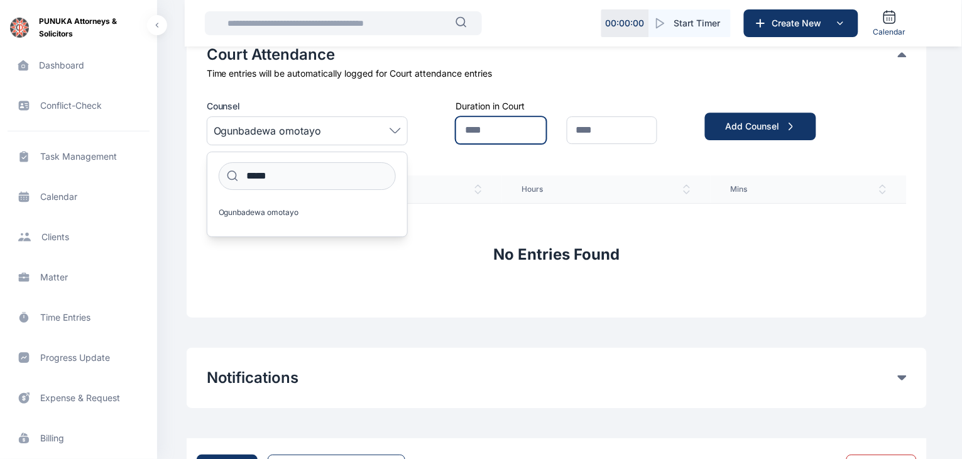
click at [492, 131] on input "text" at bounding box center [500, 130] width 90 height 28
type input "*"
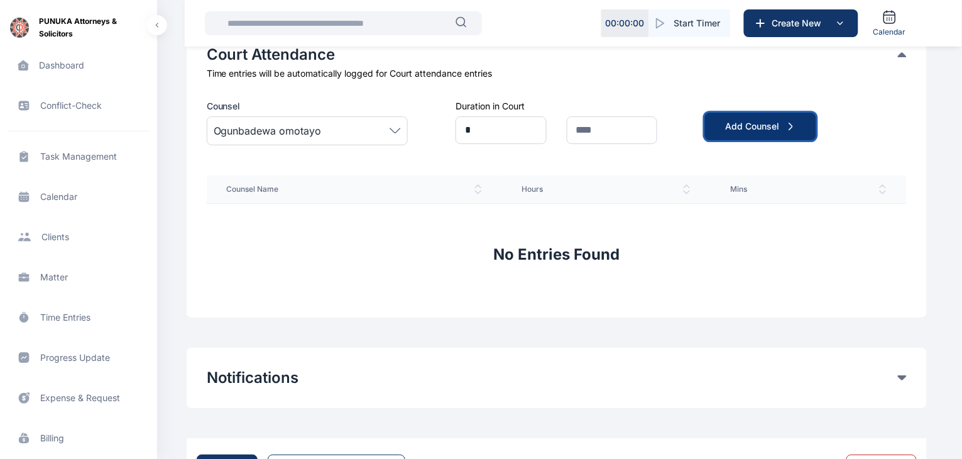
click at [759, 113] on button "Add Counsel" at bounding box center [760, 126] width 111 height 28
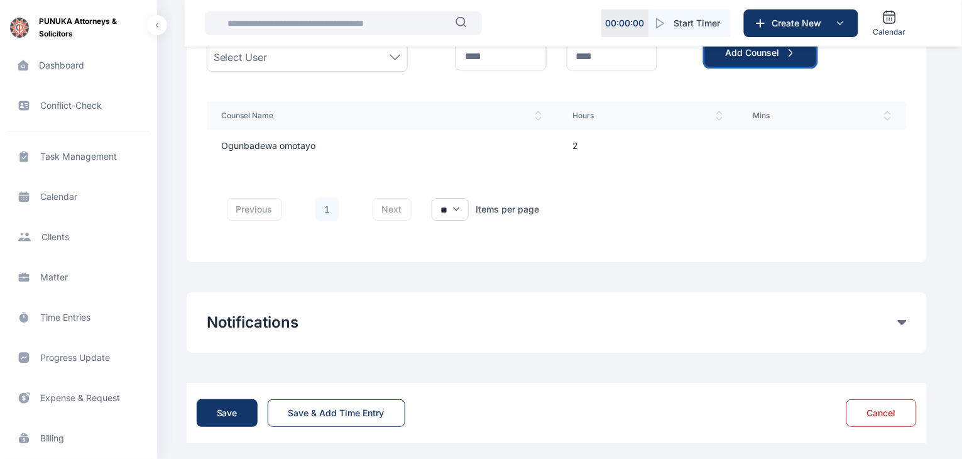
scroll to position [978, 0]
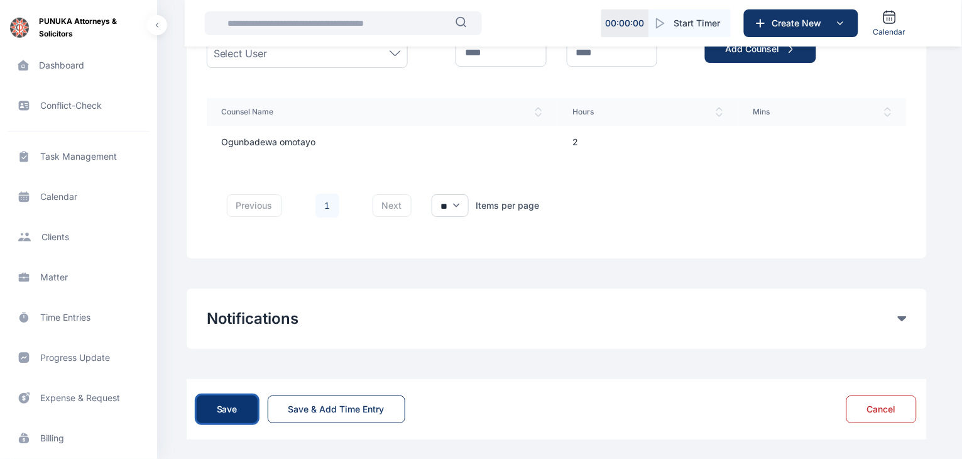
click at [231, 408] on div "Save" at bounding box center [227, 409] width 21 height 13
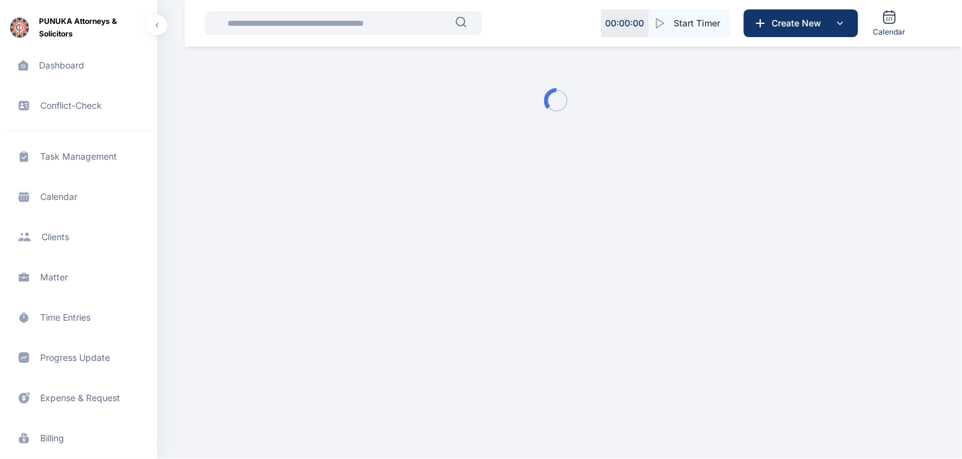
scroll to position [0, 0]
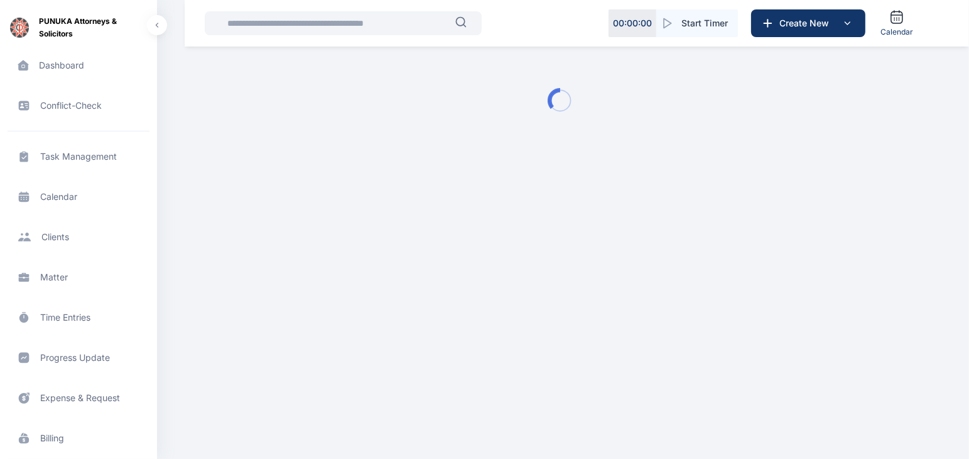
type input "**********"
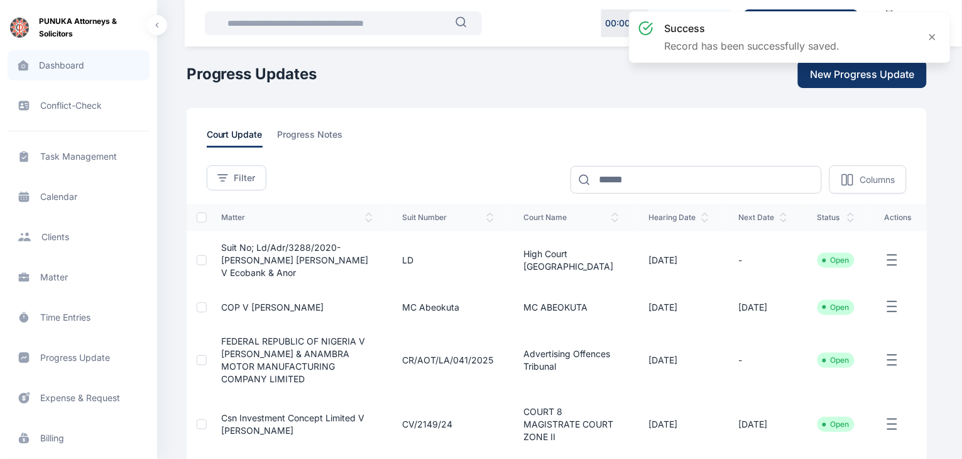
click at [63, 72] on span "Dashboard dashboard dashboard" at bounding box center [79, 65] width 142 height 30
